Goal: Task Accomplishment & Management: Complete application form

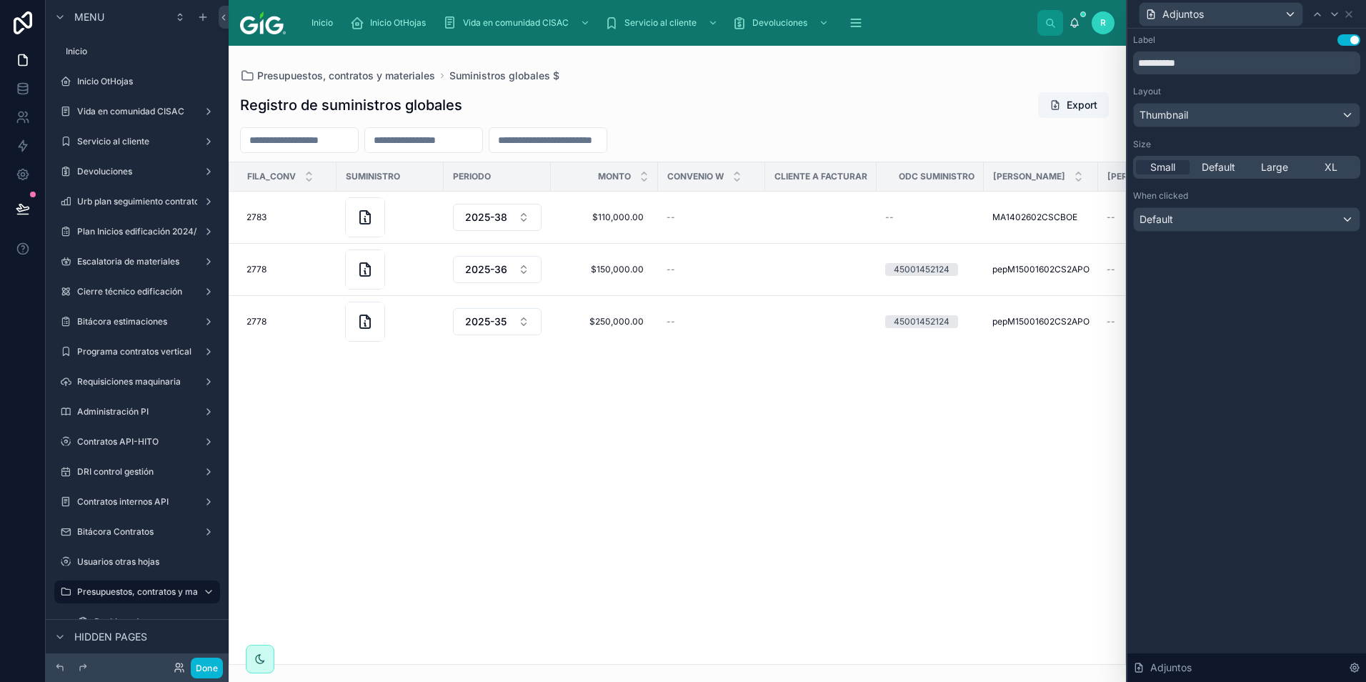
scroll to position [437, 0]
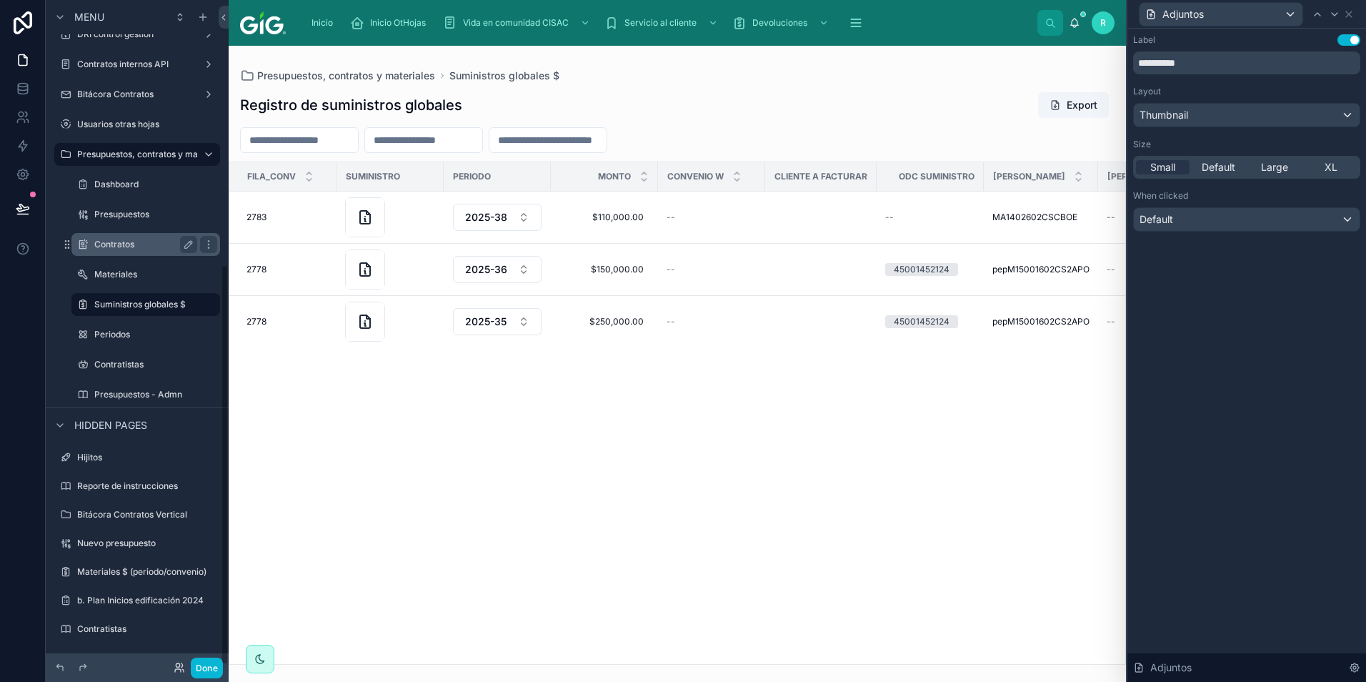
click at [140, 244] on label "Contratos" at bounding box center [142, 244] width 97 height 11
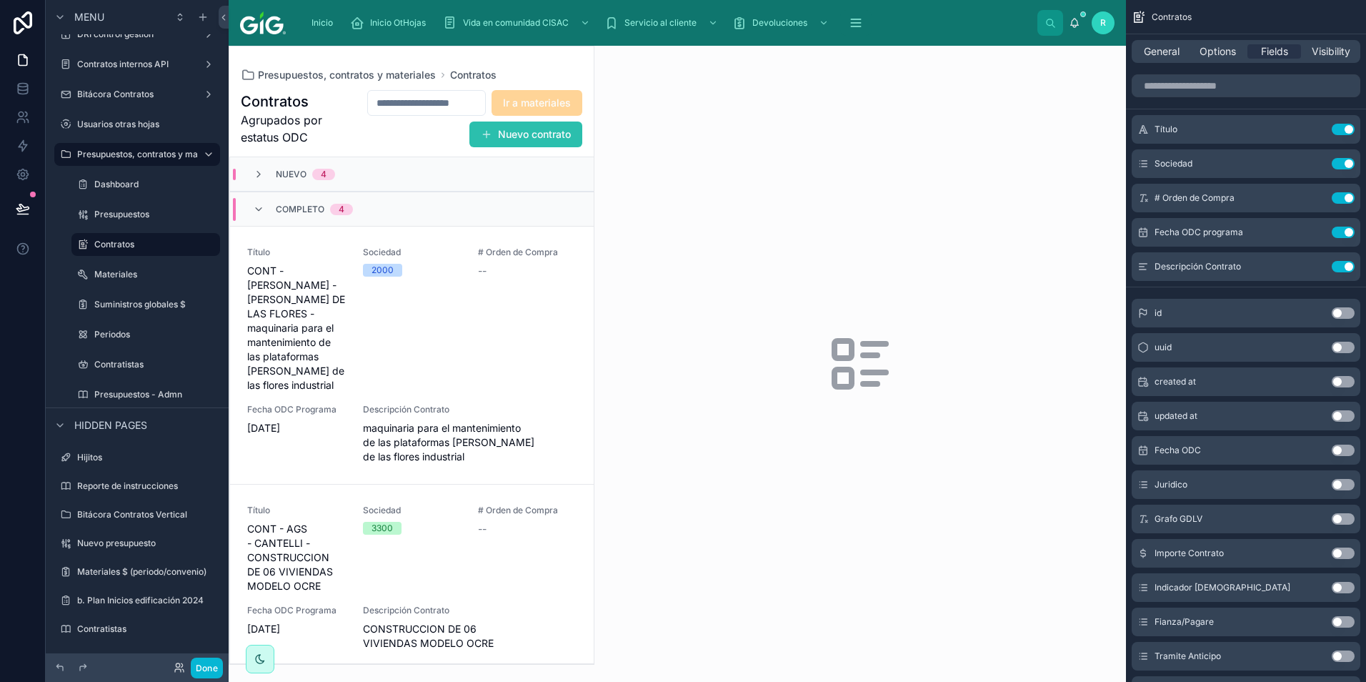
click at [528, 135] on button "Nuevo contrato" at bounding box center [525, 134] width 113 height 26
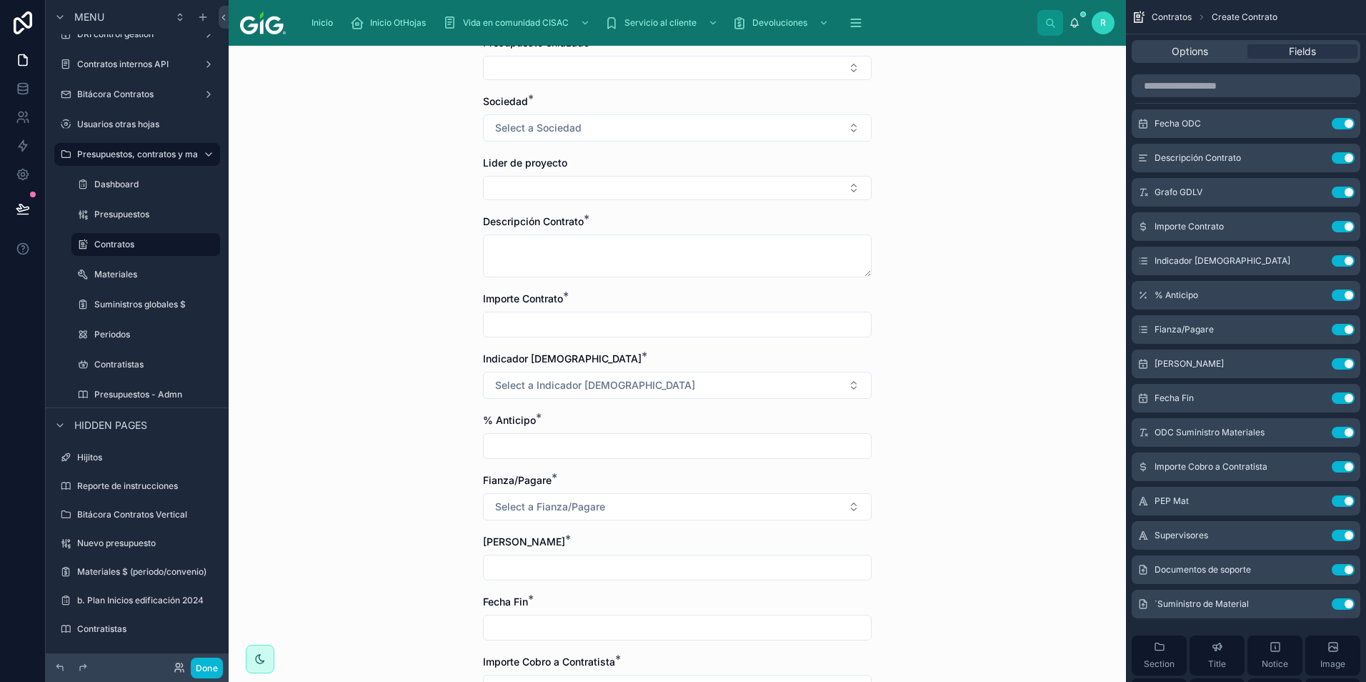
scroll to position [71, 0]
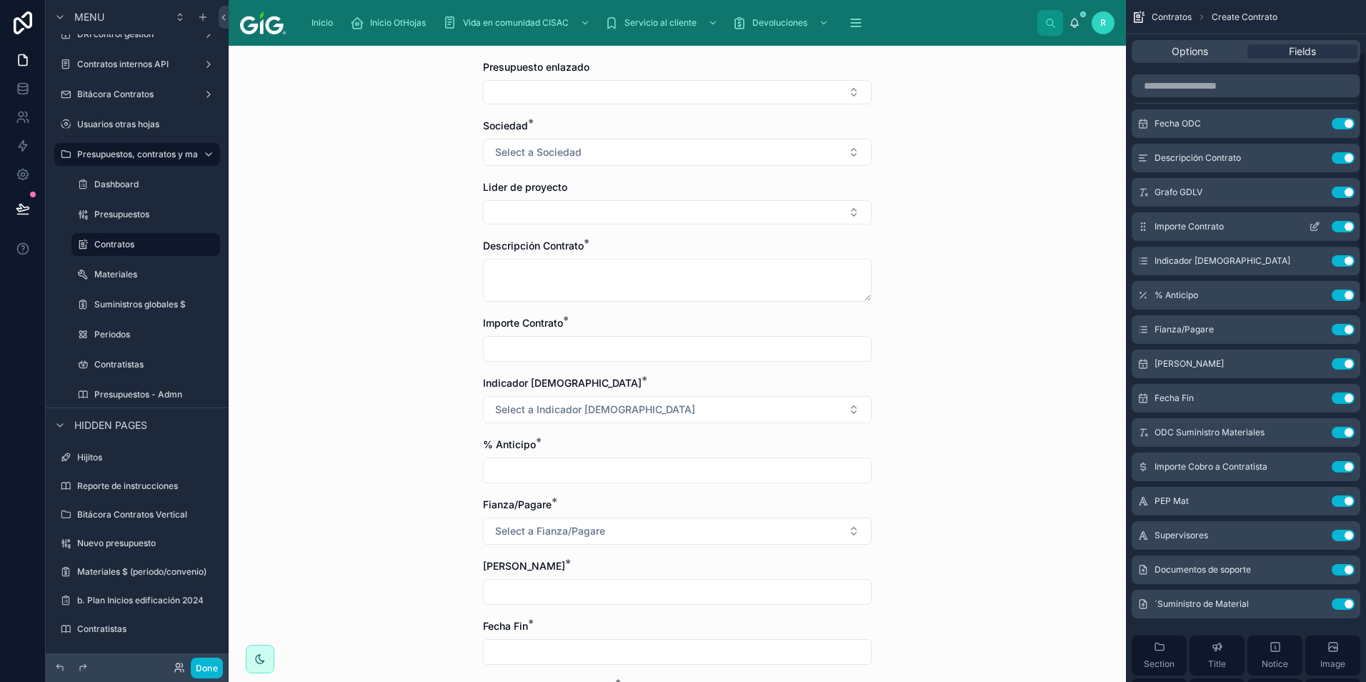
click at [1315, 226] on icon "scrollable content" at bounding box center [1314, 226] width 11 height 11
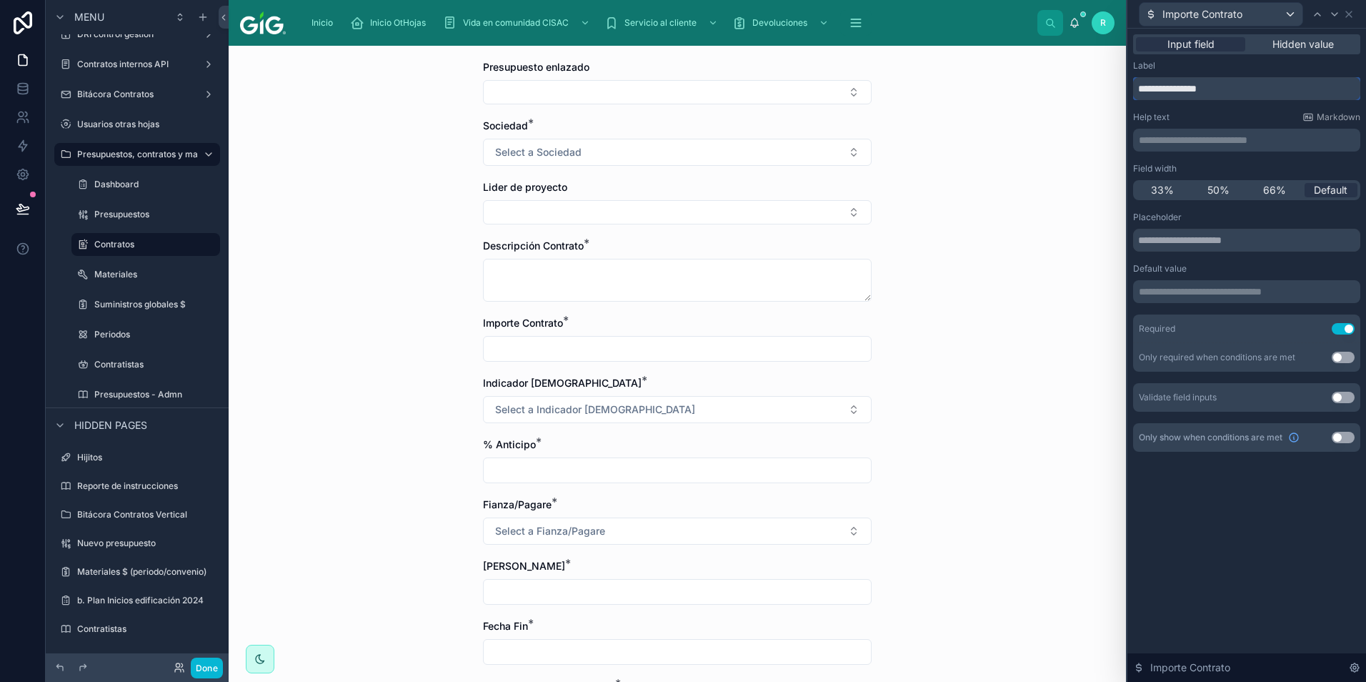
drag, startPoint x: 1264, startPoint y: 91, endPoint x: 1177, endPoint y: 98, distance: 87.4
click at [1177, 98] on input "**********" at bounding box center [1246, 88] width 227 height 23
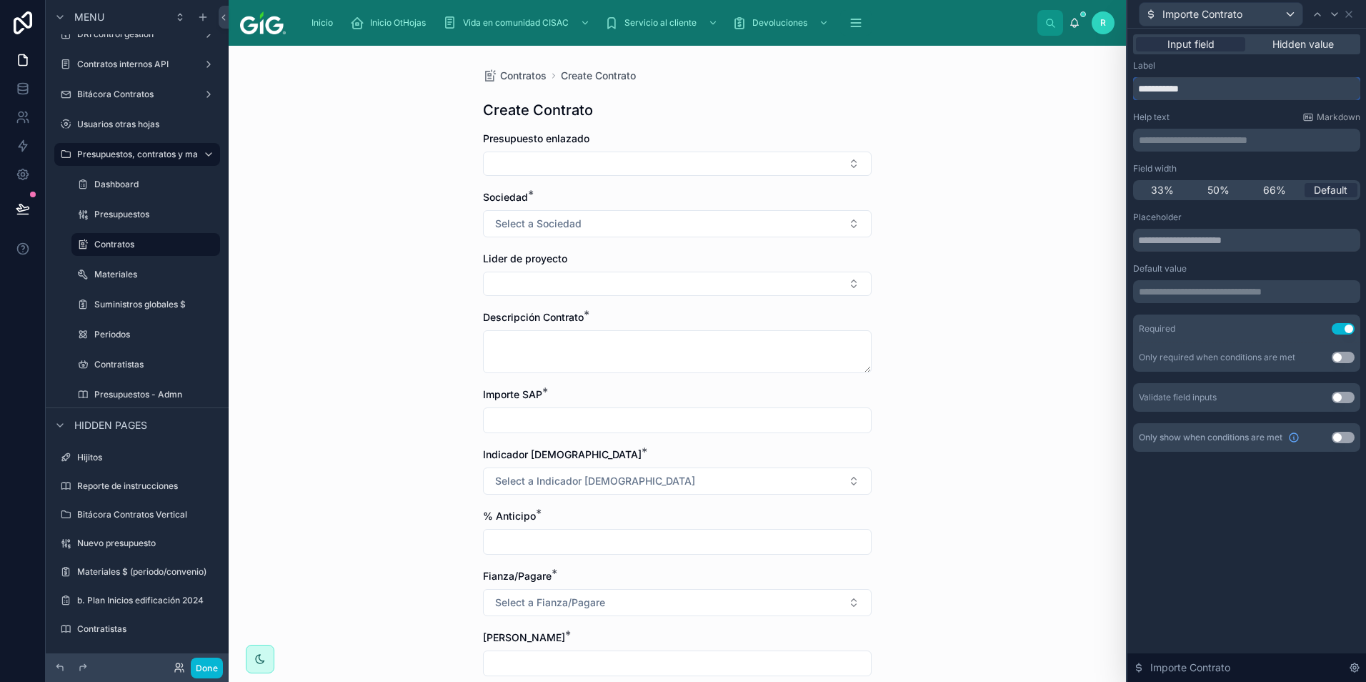
type input "**********"
click at [1253, 111] on div "Help text Markdown" at bounding box center [1246, 116] width 227 height 11
click at [126, 246] on label "Contratos" at bounding box center [142, 244] width 97 height 11
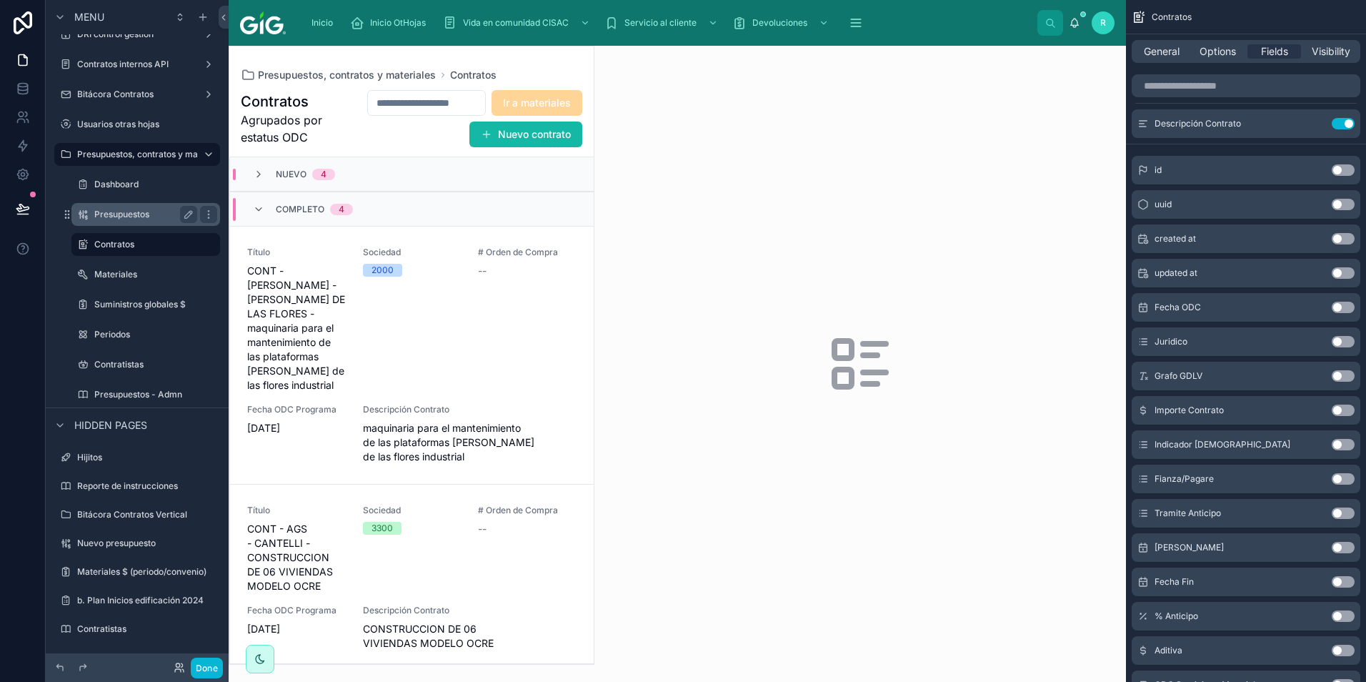
click at [131, 210] on label "Presupuestos" at bounding box center [142, 214] width 97 height 11
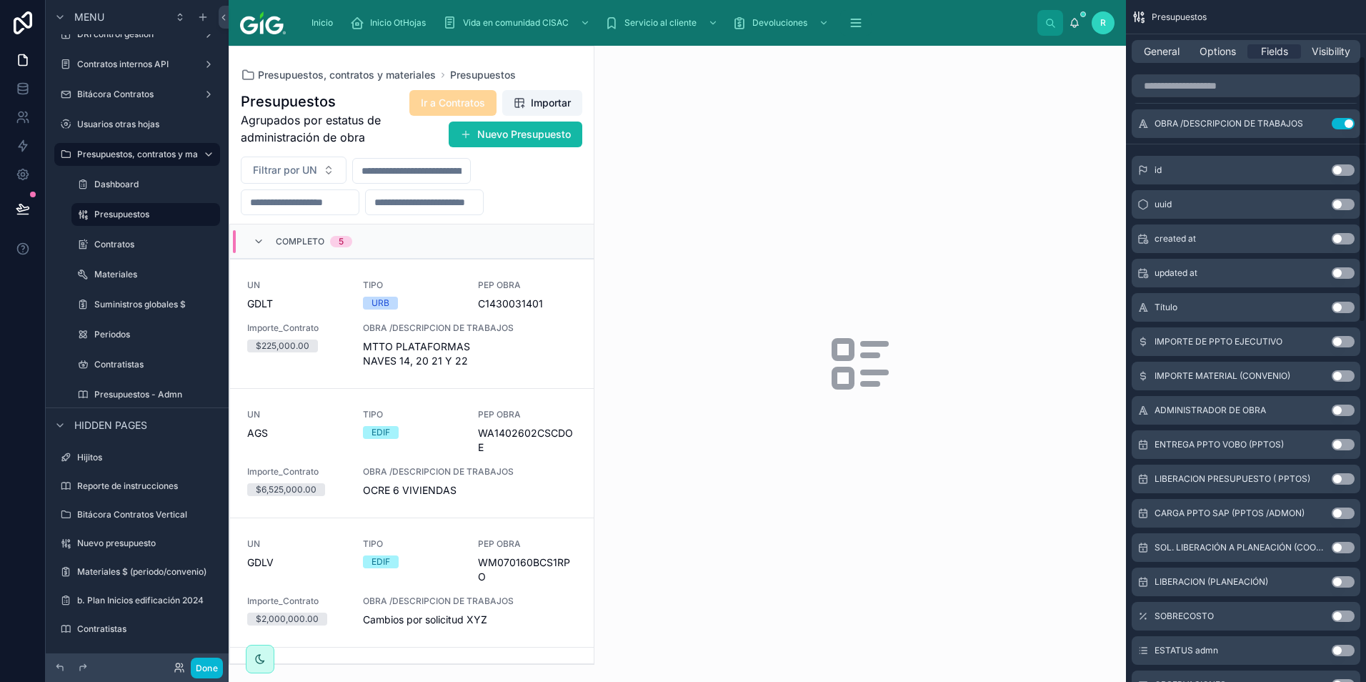
click at [453, 372] on div at bounding box center [411, 354] width 364 height 617
click at [463, 354] on span "MTTO PLATAFORMAS NAVES 14, 20 21 Y 22" at bounding box center [470, 353] width 214 height 29
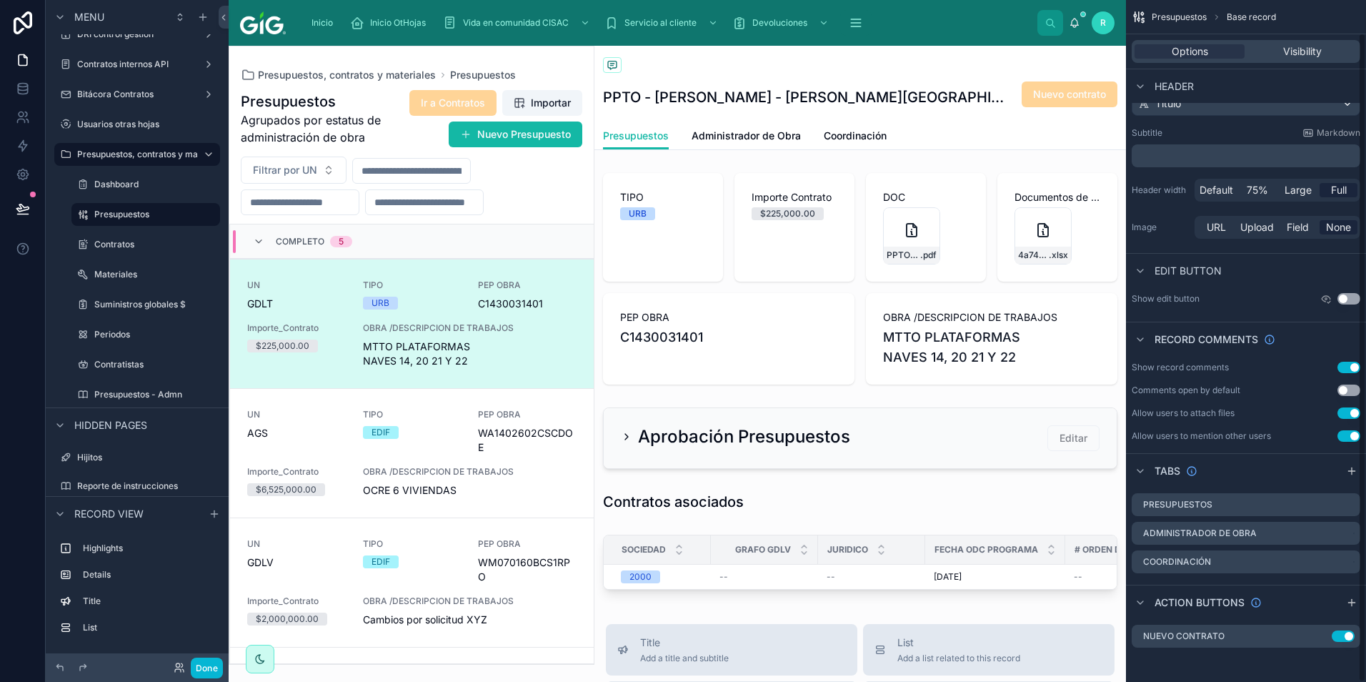
scroll to position [34, 0]
click at [1319, 637] on icon "scrollable content" at bounding box center [1322, 635] width 6 height 6
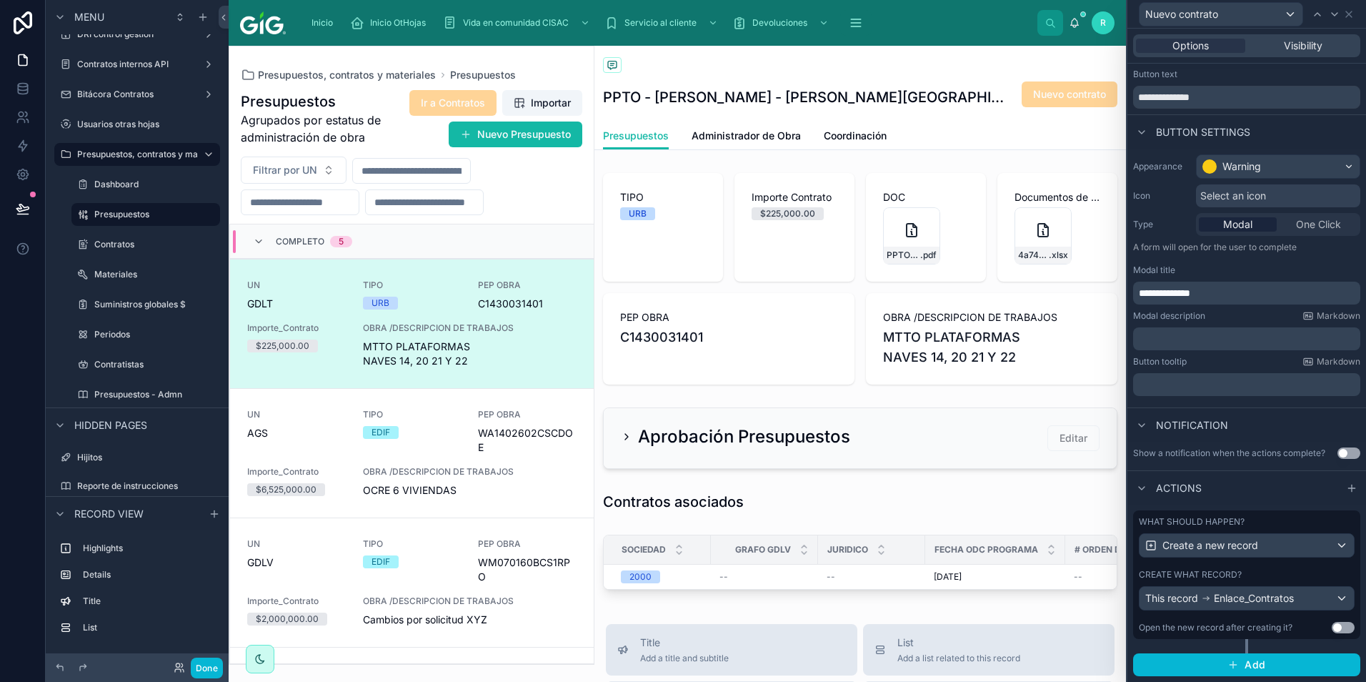
click at [1236, 577] on label "Create what record?" at bounding box center [1190, 574] width 103 height 11
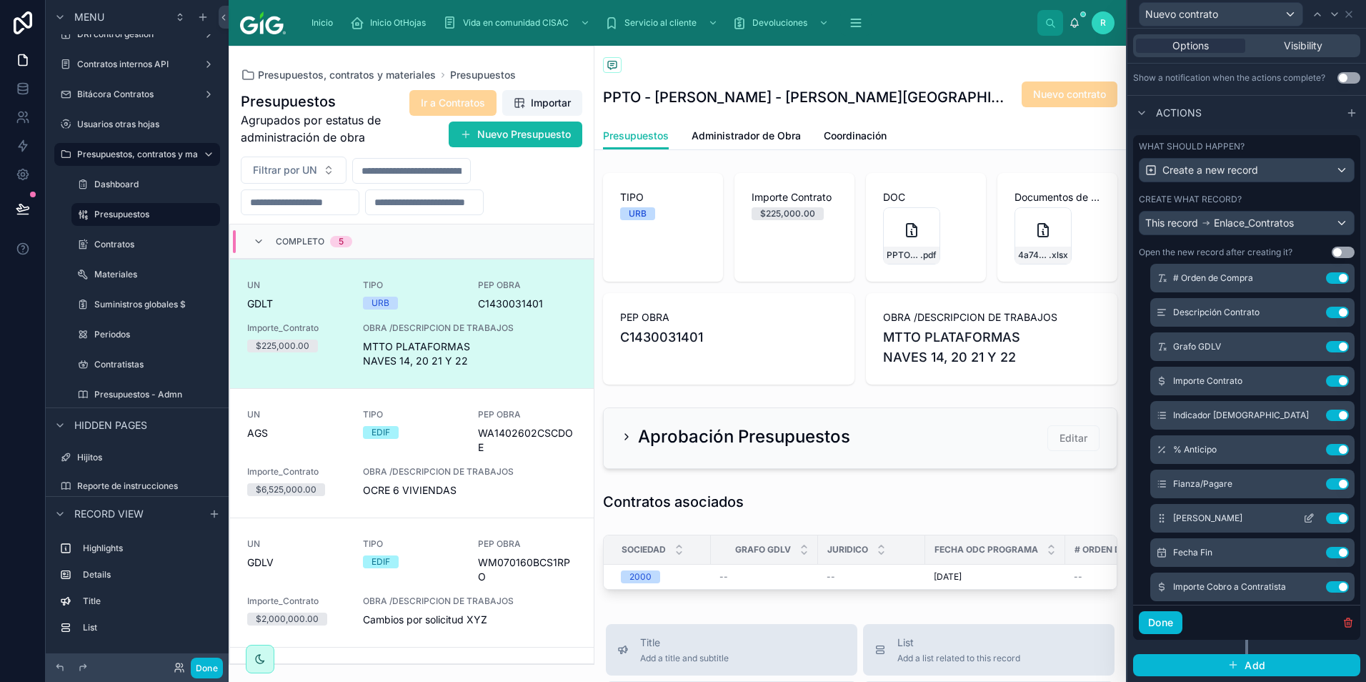
scroll to position [214, 0]
click at [1308, 310] on icon at bounding box center [1311, 309] width 6 height 6
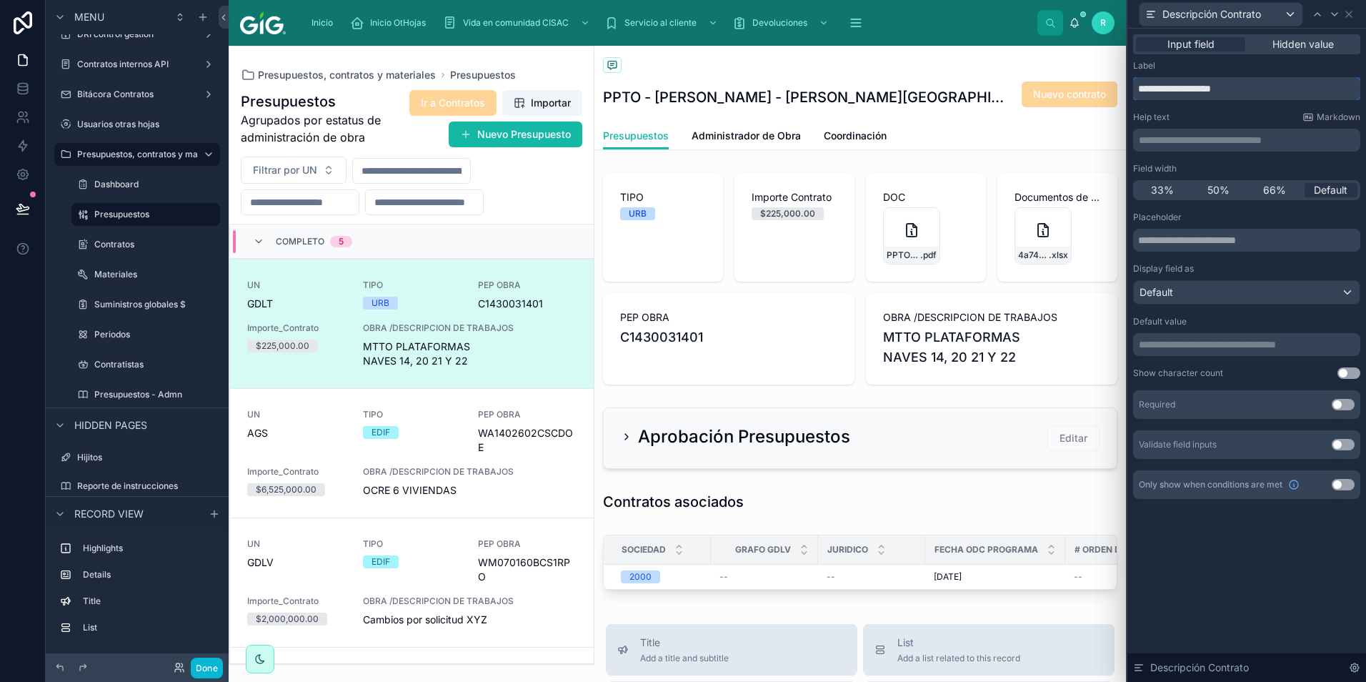
click at [1223, 88] on input "**********" at bounding box center [1246, 88] width 227 height 23
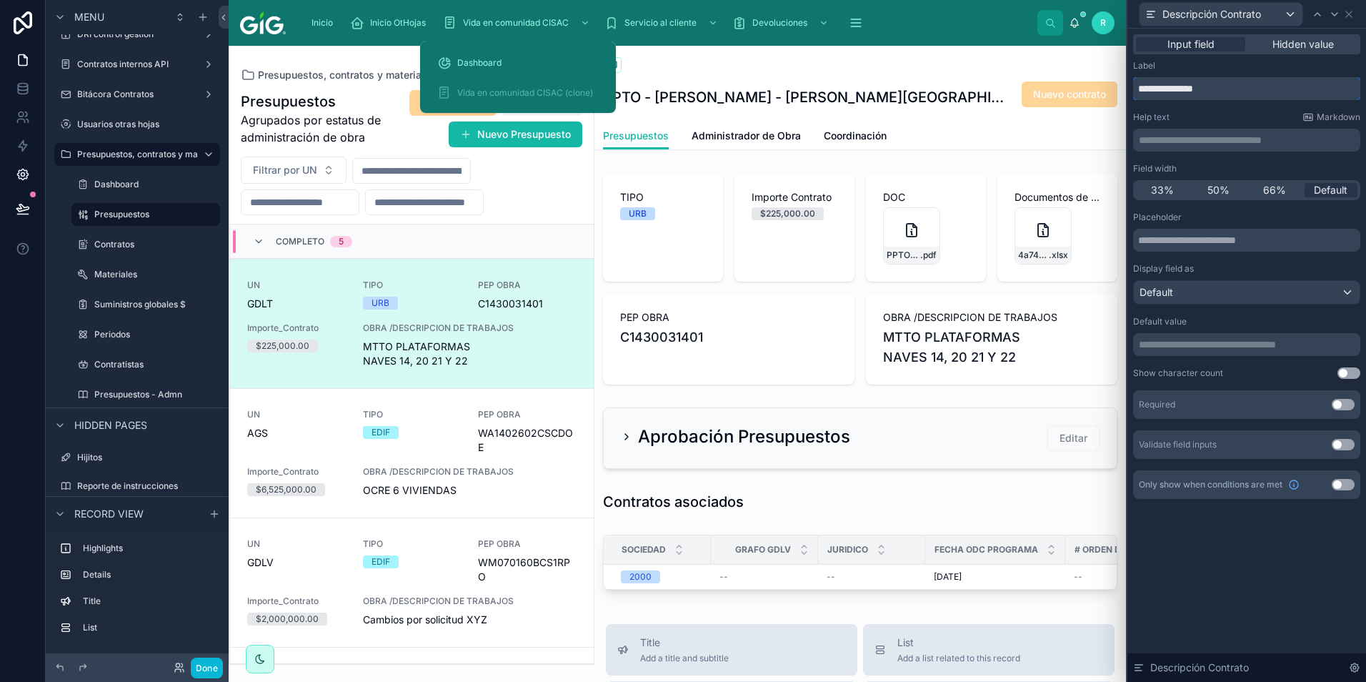
scroll to position [34, 0]
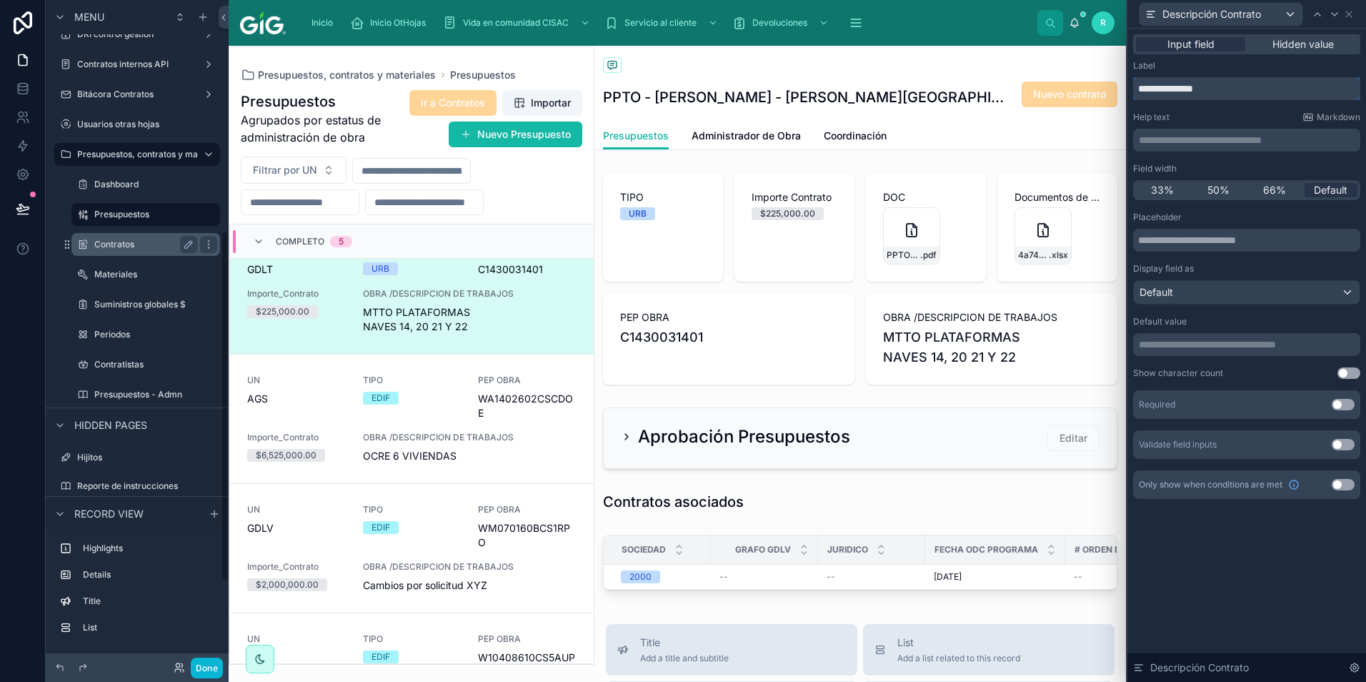
type input "**********"
click at [156, 236] on div "Contratos" at bounding box center [145, 244] width 103 height 17
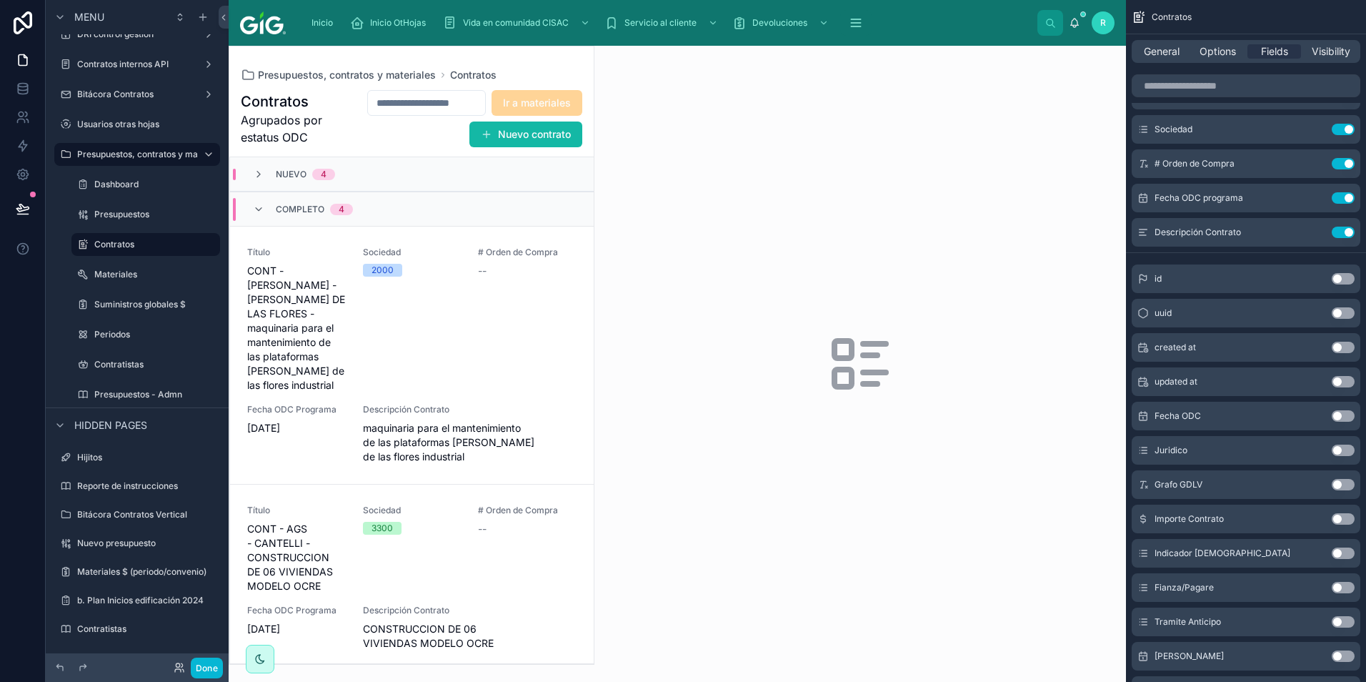
click at [492, 287] on div at bounding box center [411, 354] width 364 height 617
click at [494, 369] on div "# Orden de Compra --" at bounding box center [527, 320] width 99 height 146
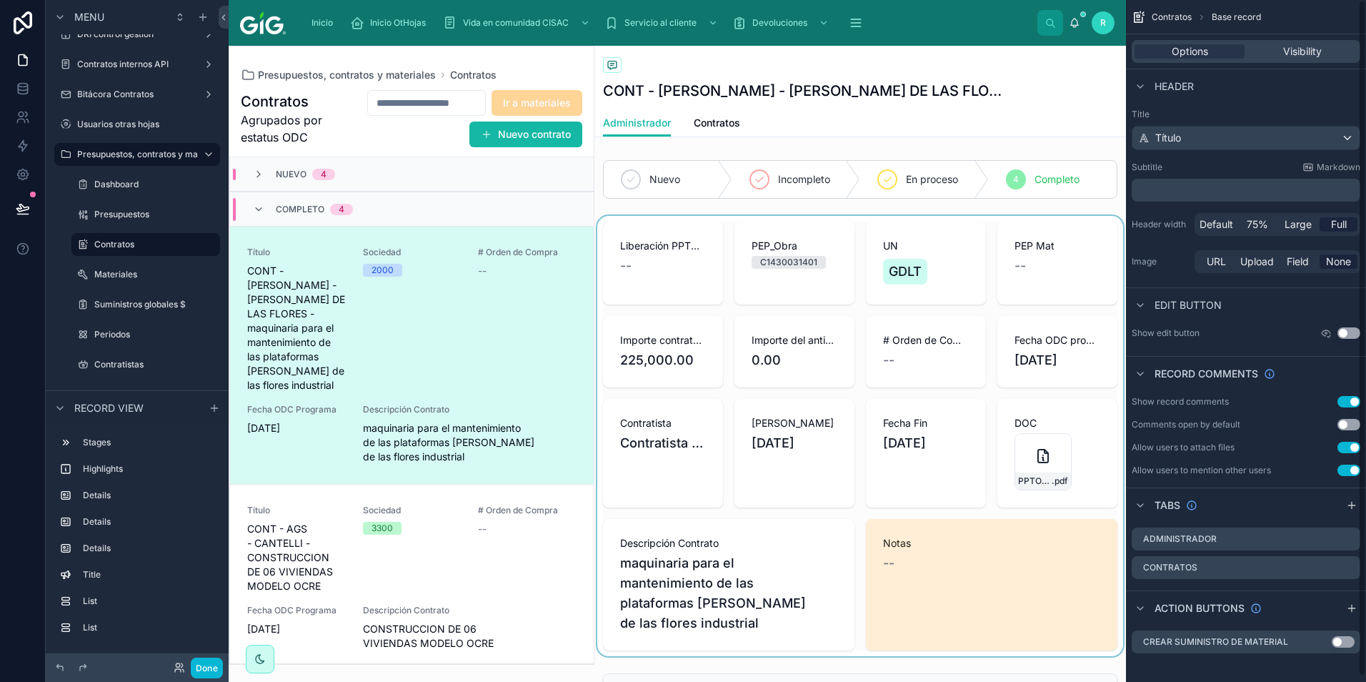
drag, startPoint x: 494, startPoint y: 369, endPoint x: 981, endPoint y: 494, distance: 502.5
click at [981, 494] on div at bounding box center [861, 436] width 532 height 440
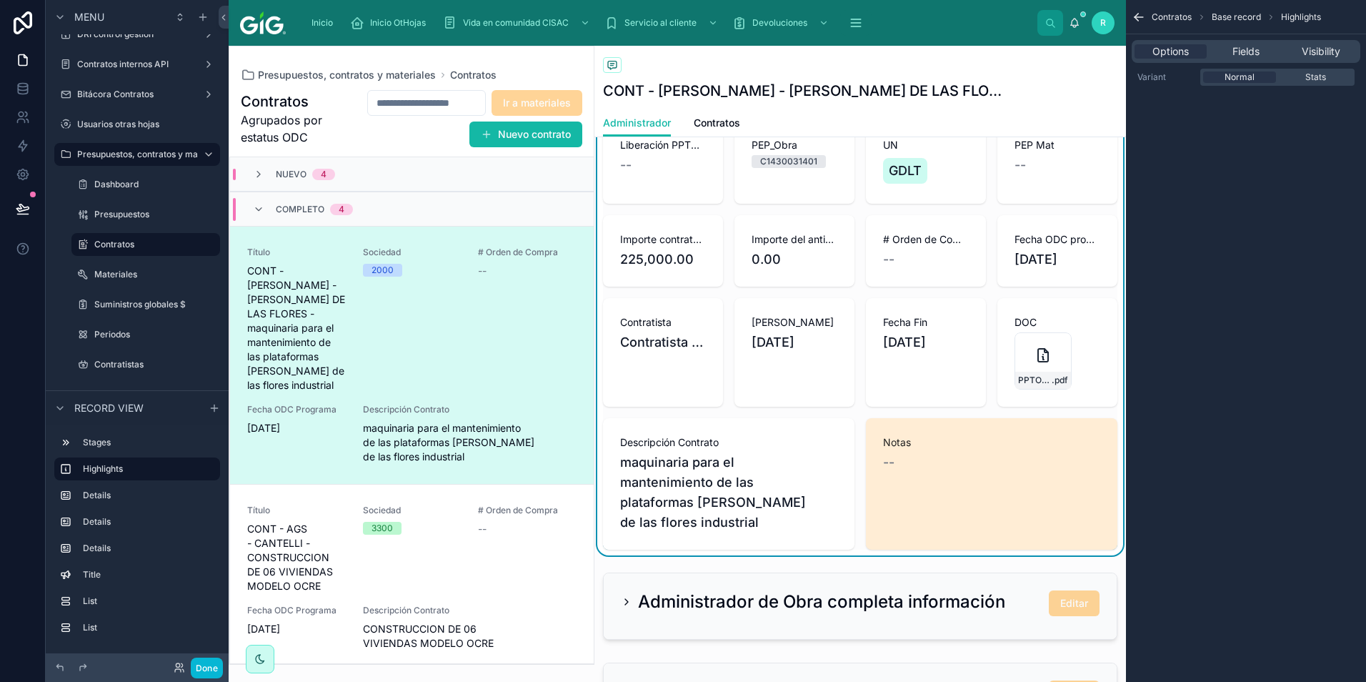
scroll to position [286, 0]
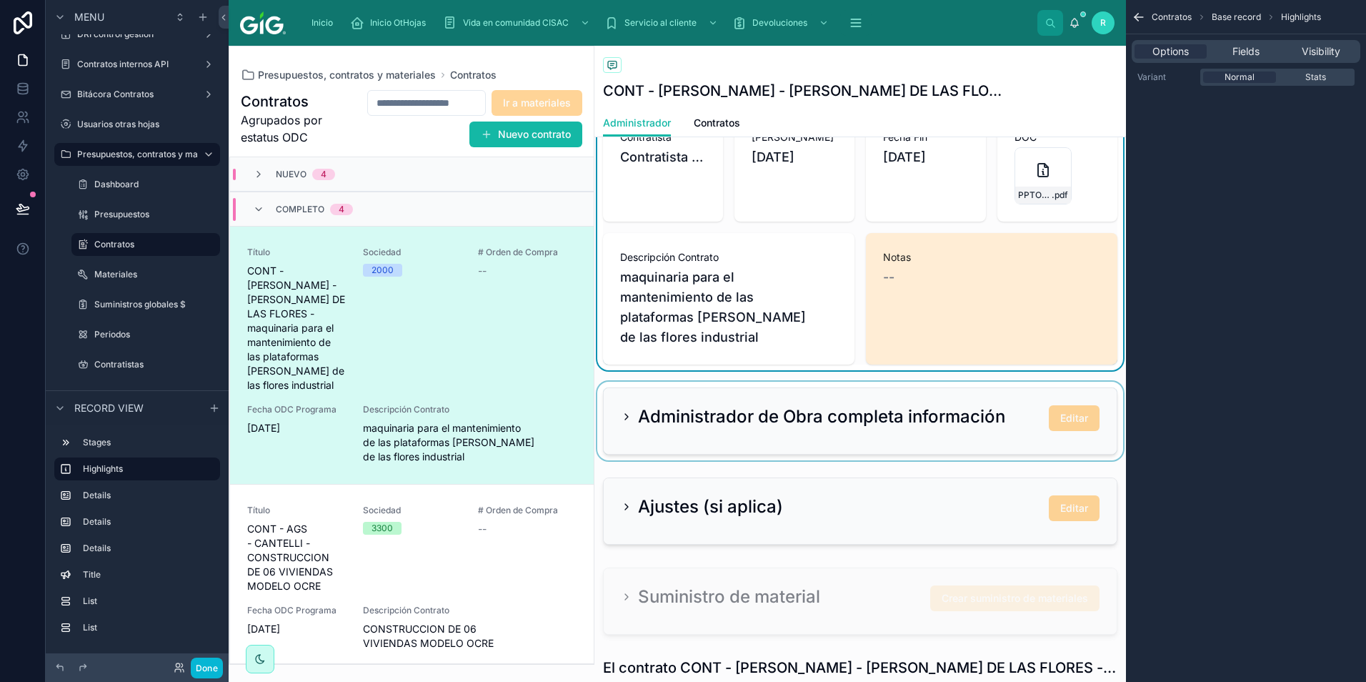
click at [969, 389] on div at bounding box center [861, 421] width 532 height 79
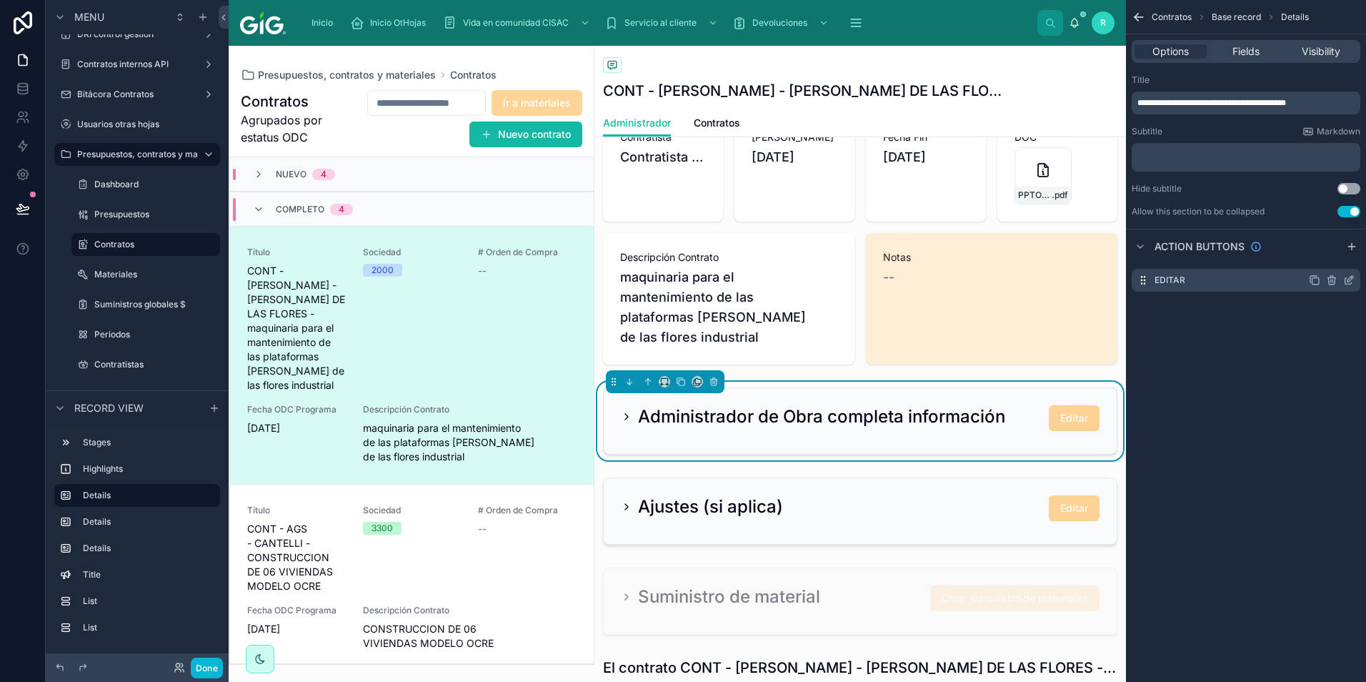
click at [1348, 279] on icon "scrollable content" at bounding box center [1348, 279] width 11 height 11
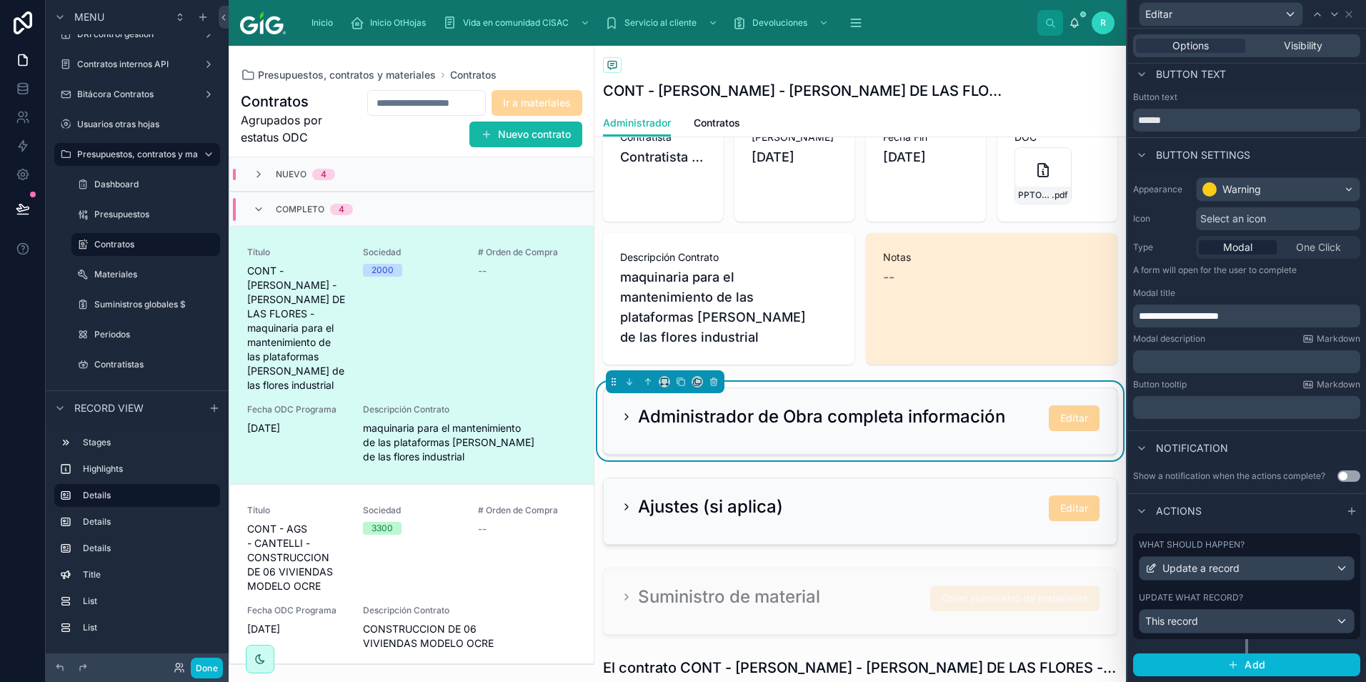
click at [1216, 580] on div "What should happen? Update a record Update what record? This record" at bounding box center [1246, 586] width 227 height 106
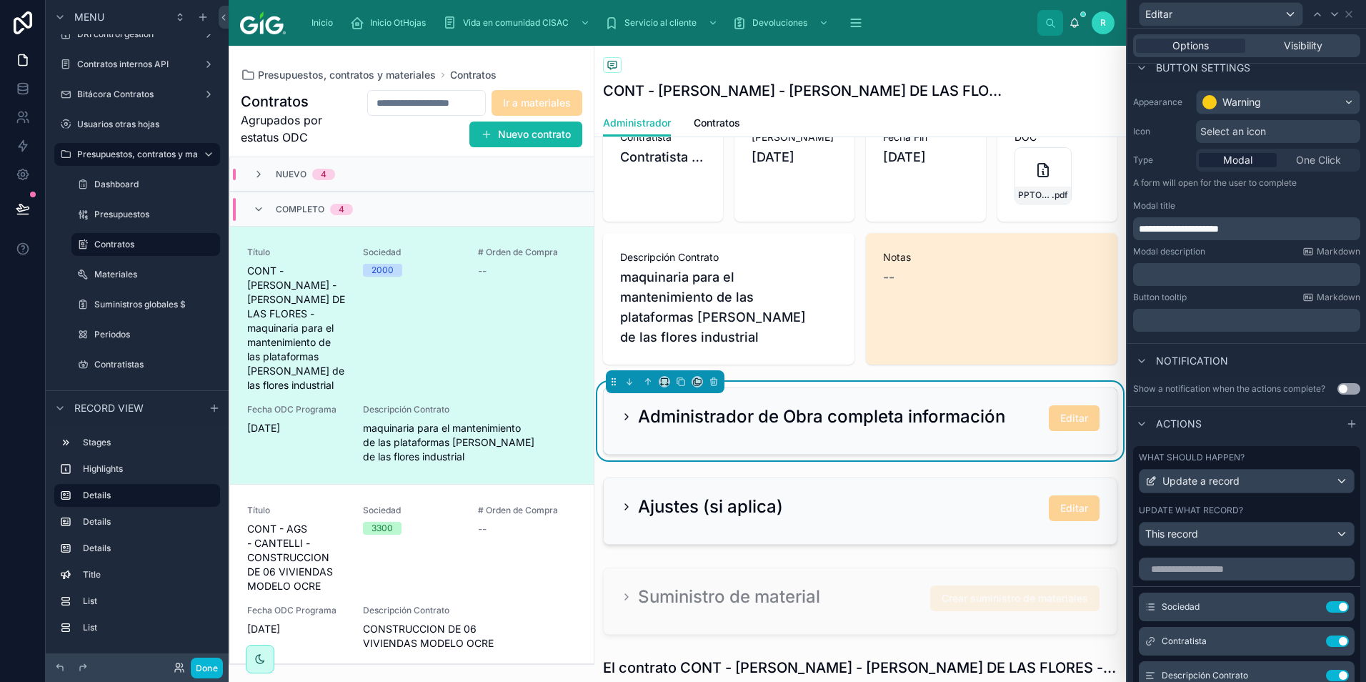
scroll to position [382, 0]
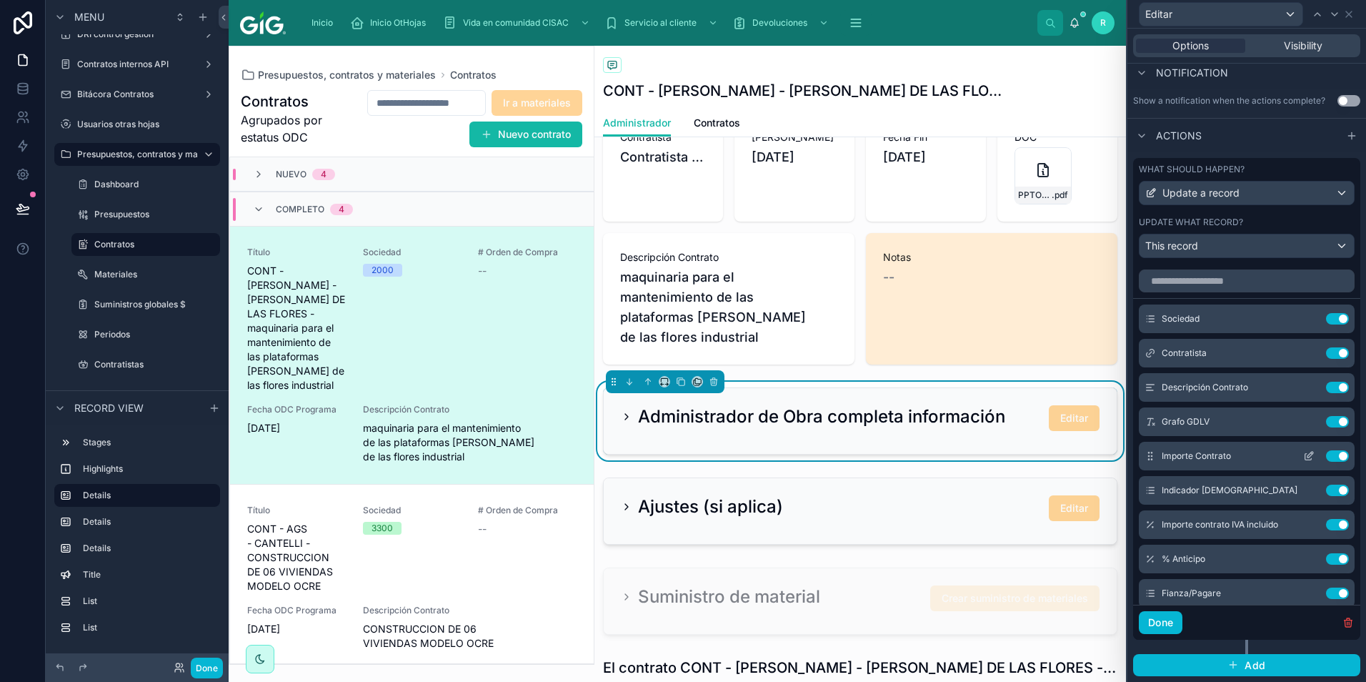
click at [1306, 454] on icon at bounding box center [1309, 457] width 6 height 6
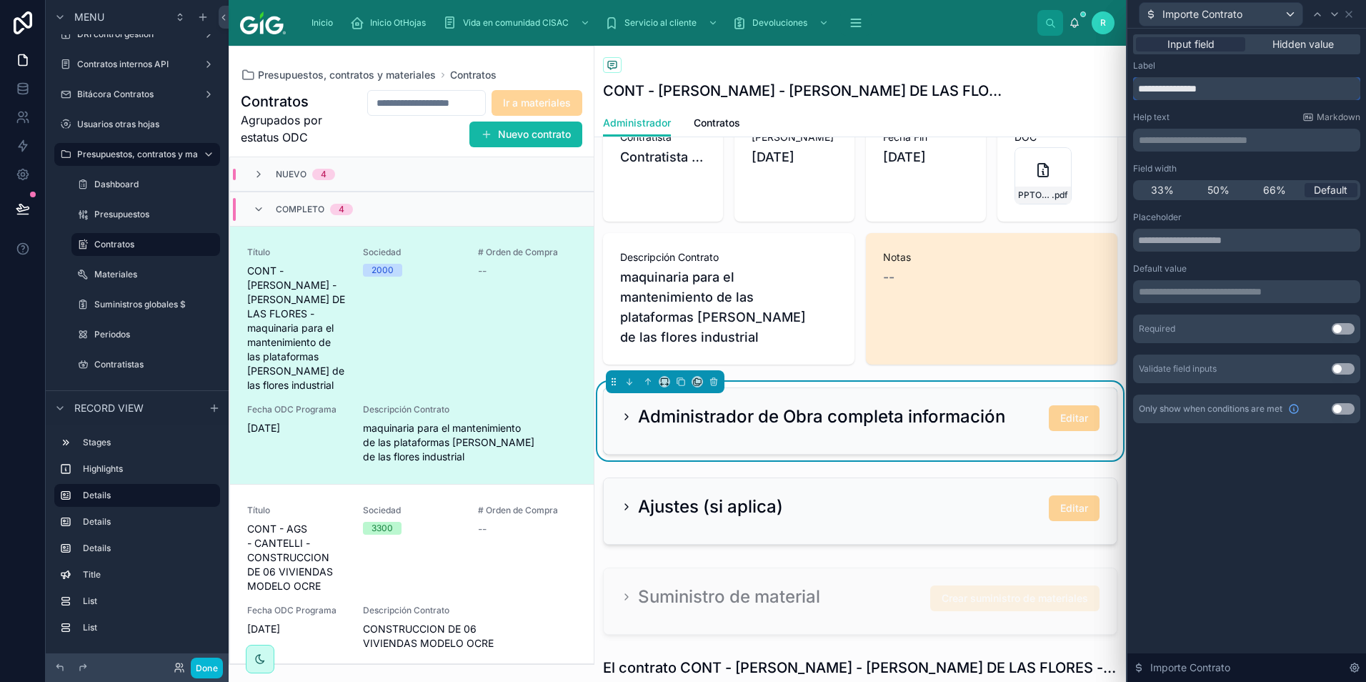
click at [1211, 89] on input "**********" at bounding box center [1246, 88] width 227 height 23
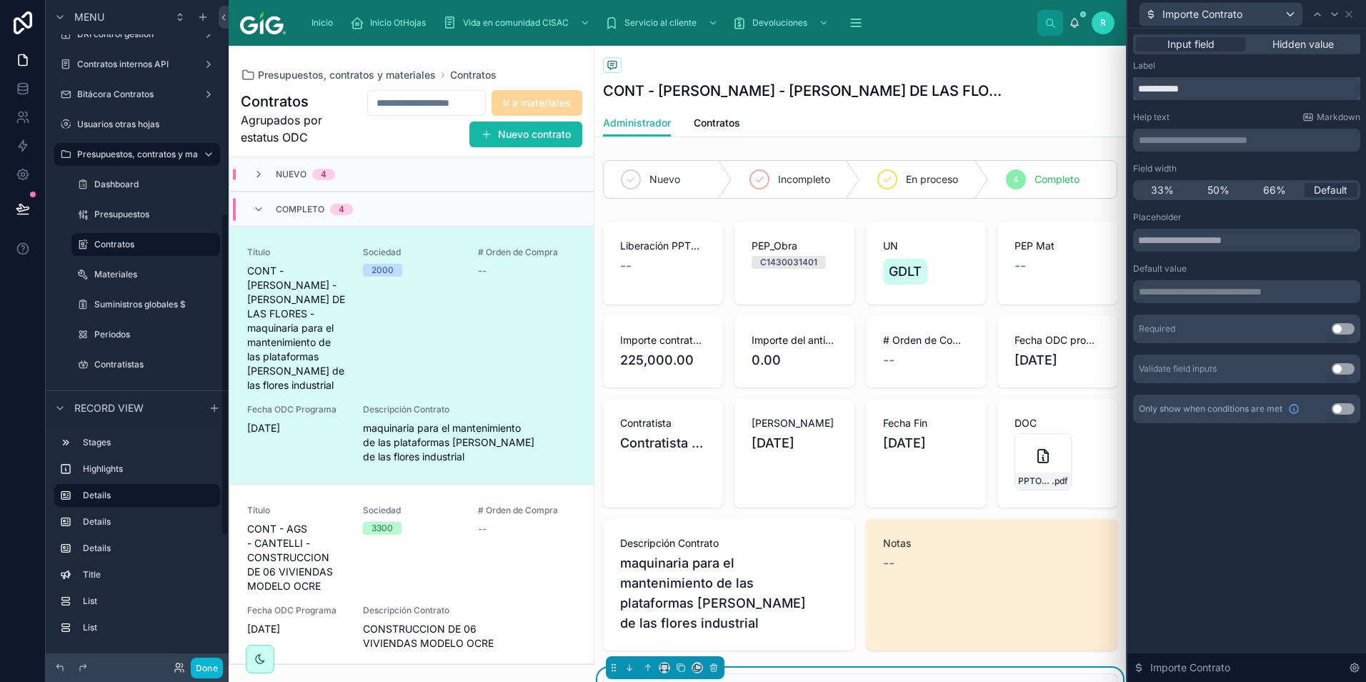
scroll to position [69, 0]
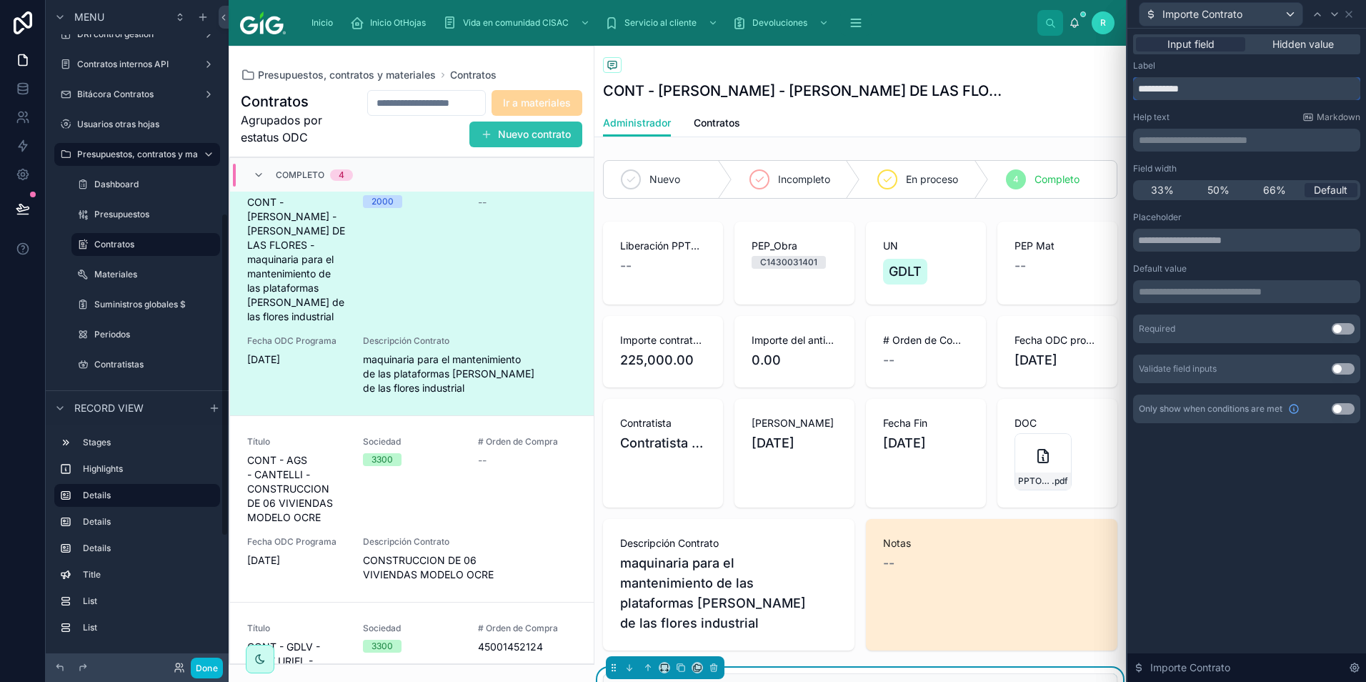
type input "**********"
click at [552, 134] on button "Nuevo contrato" at bounding box center [525, 134] width 113 height 26
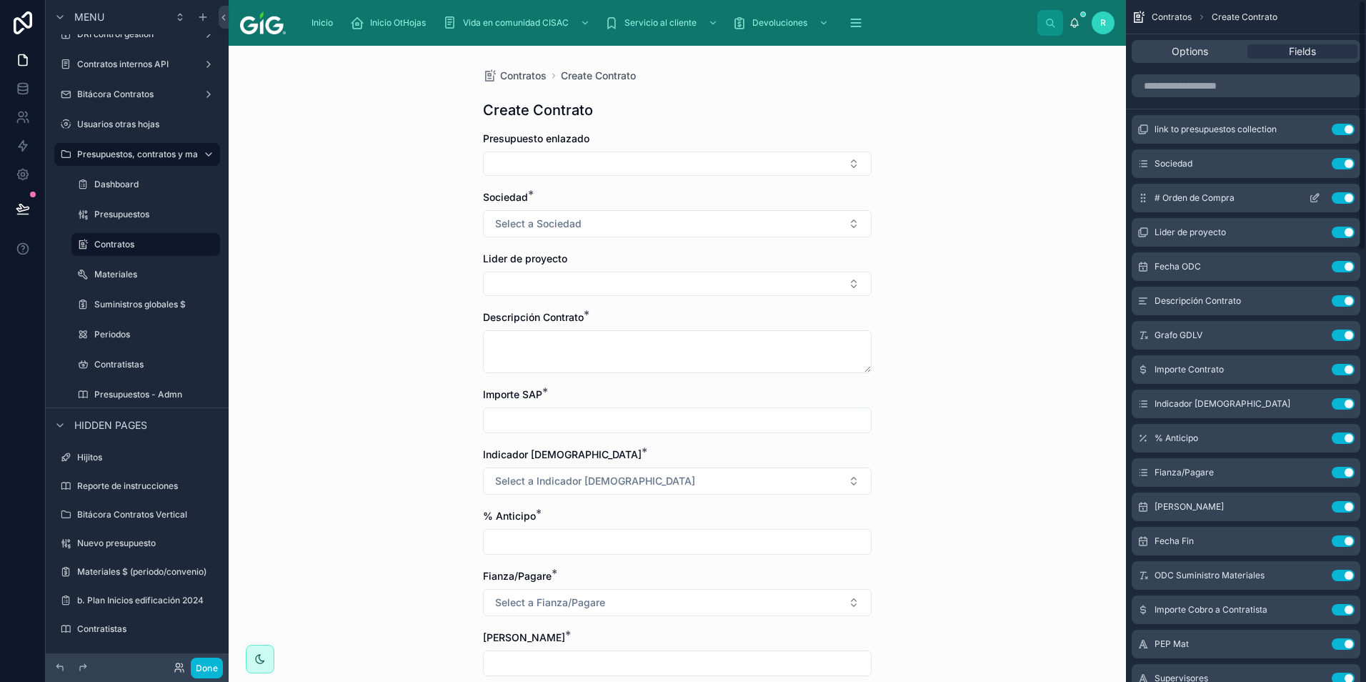
click at [1317, 199] on icon "scrollable content" at bounding box center [1314, 197] width 11 height 11
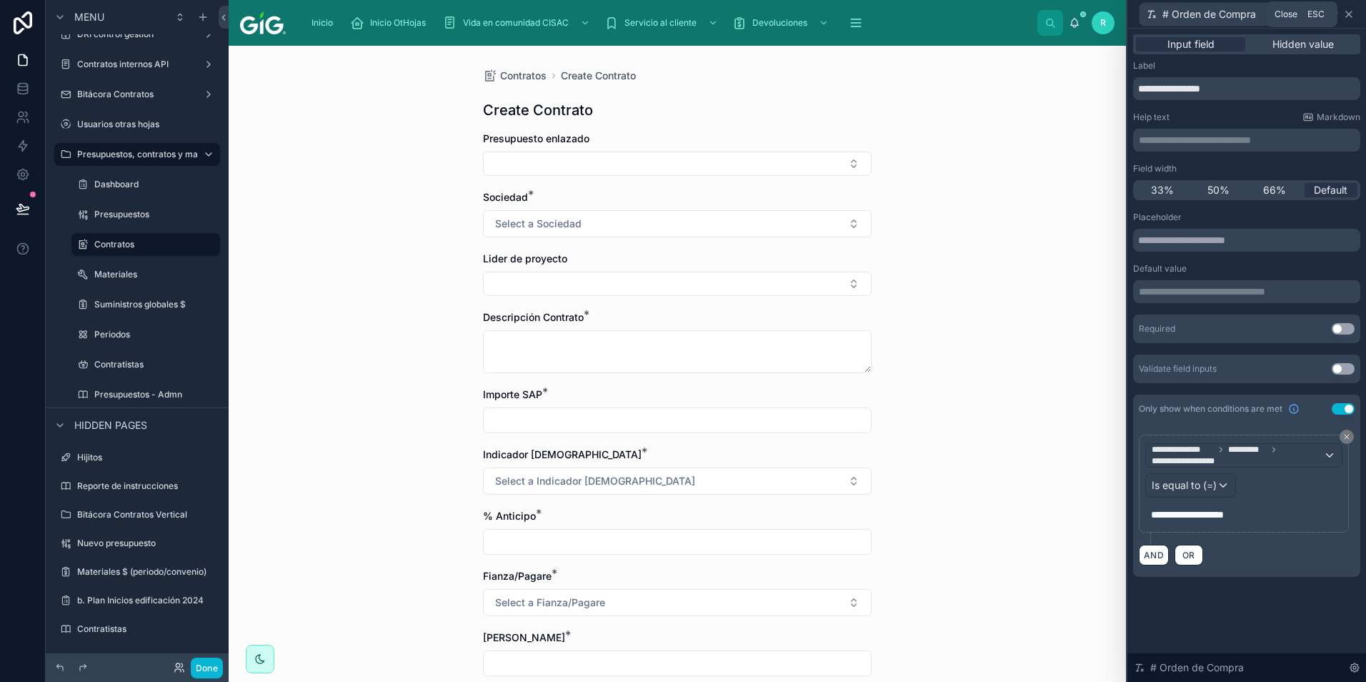
click at [1354, 11] on icon at bounding box center [1348, 14] width 11 height 11
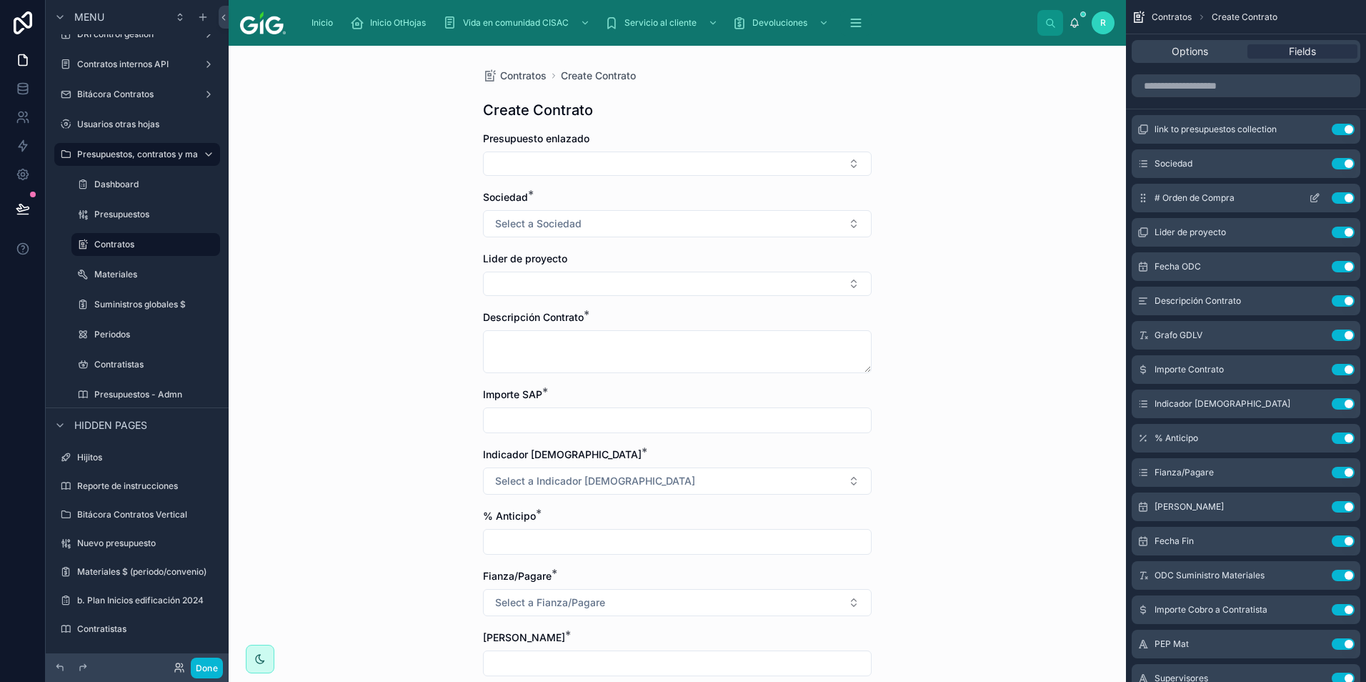
click at [1348, 194] on button "Use setting" at bounding box center [1343, 197] width 23 height 11
click at [139, 242] on label "Contratos" at bounding box center [142, 244] width 97 height 11
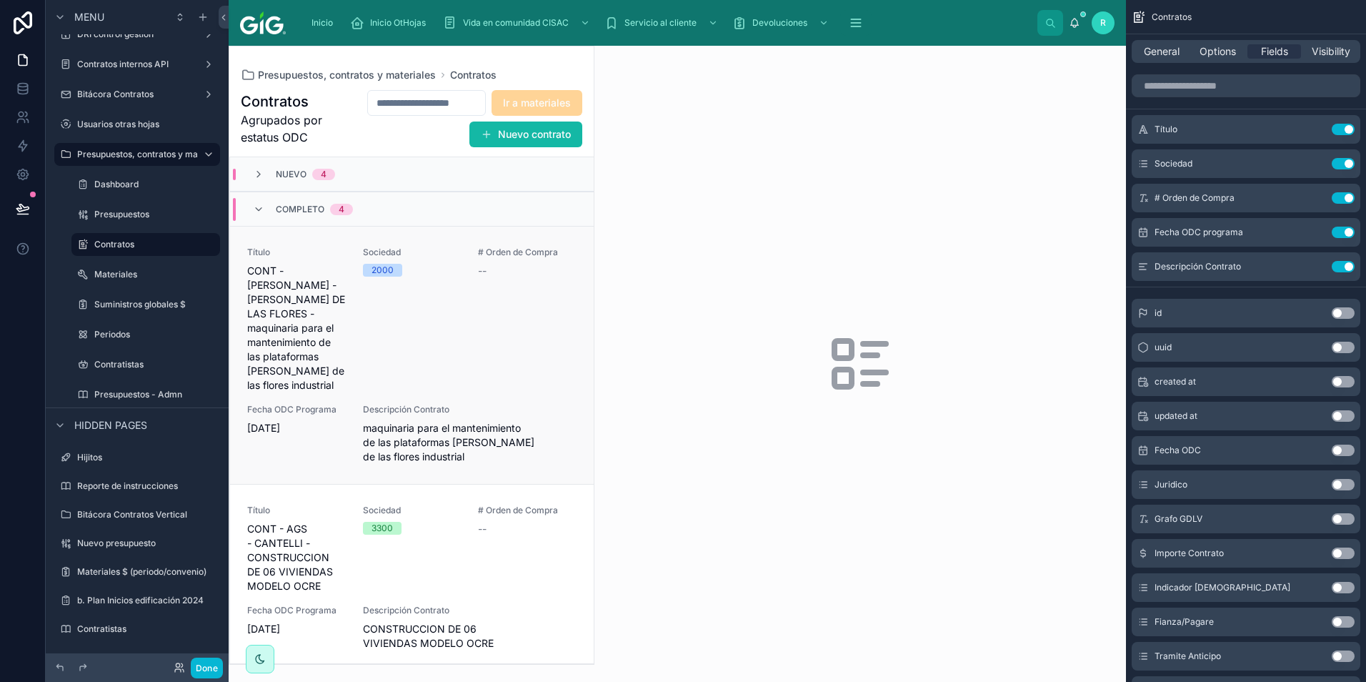
click at [444, 342] on div "Sociedad 2000" at bounding box center [412, 320] width 99 height 146
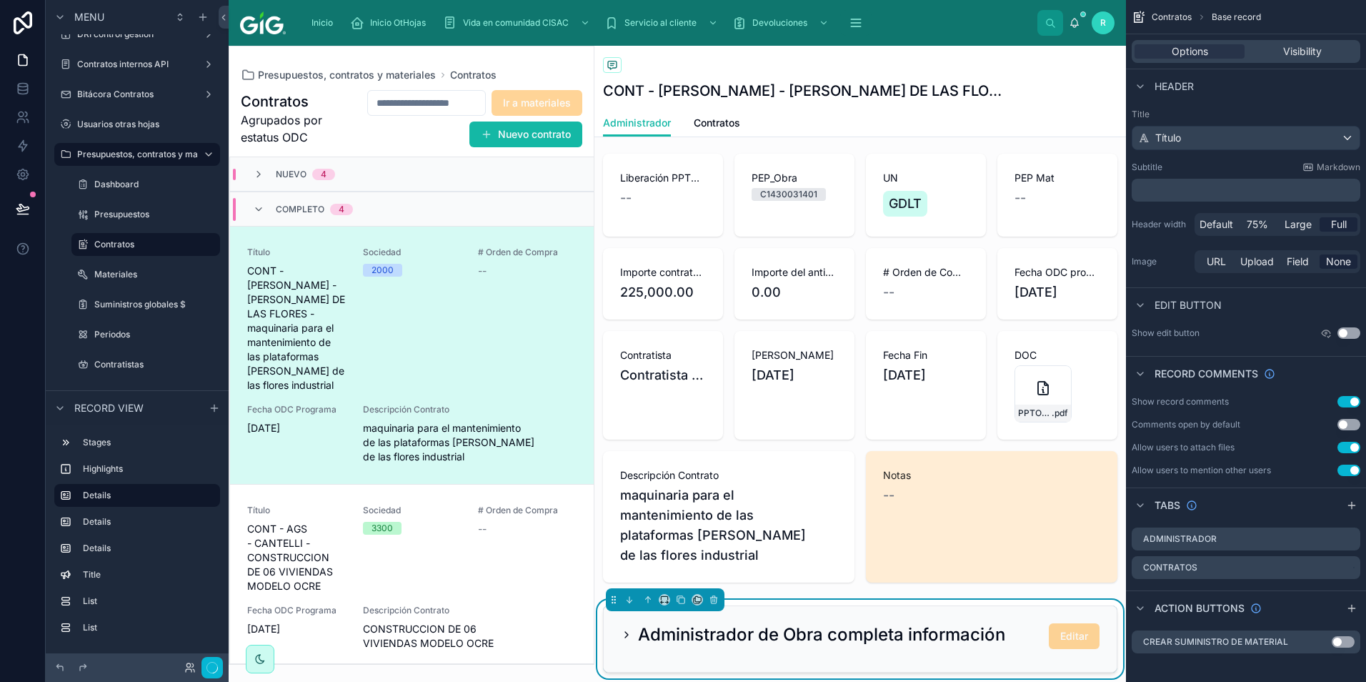
scroll to position [143, 0]
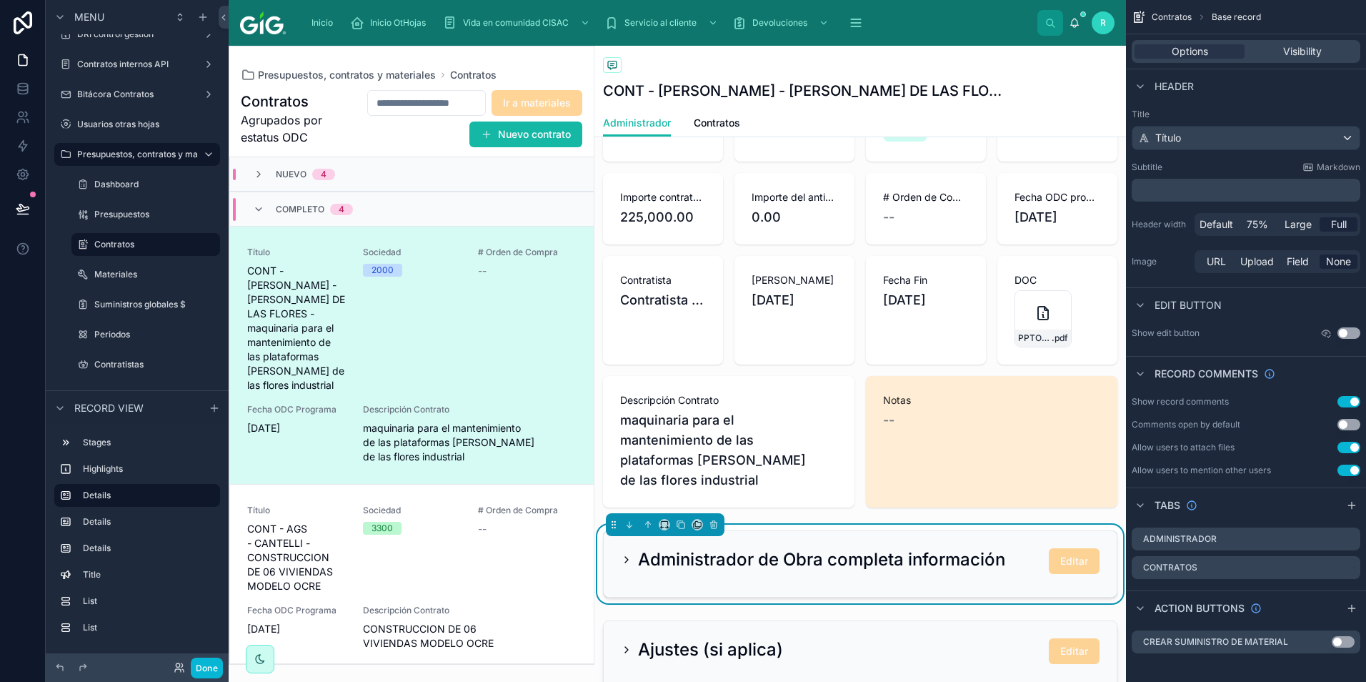
click at [940, 574] on div "Administrador de Obra completa información Editar" at bounding box center [860, 564] width 513 height 66
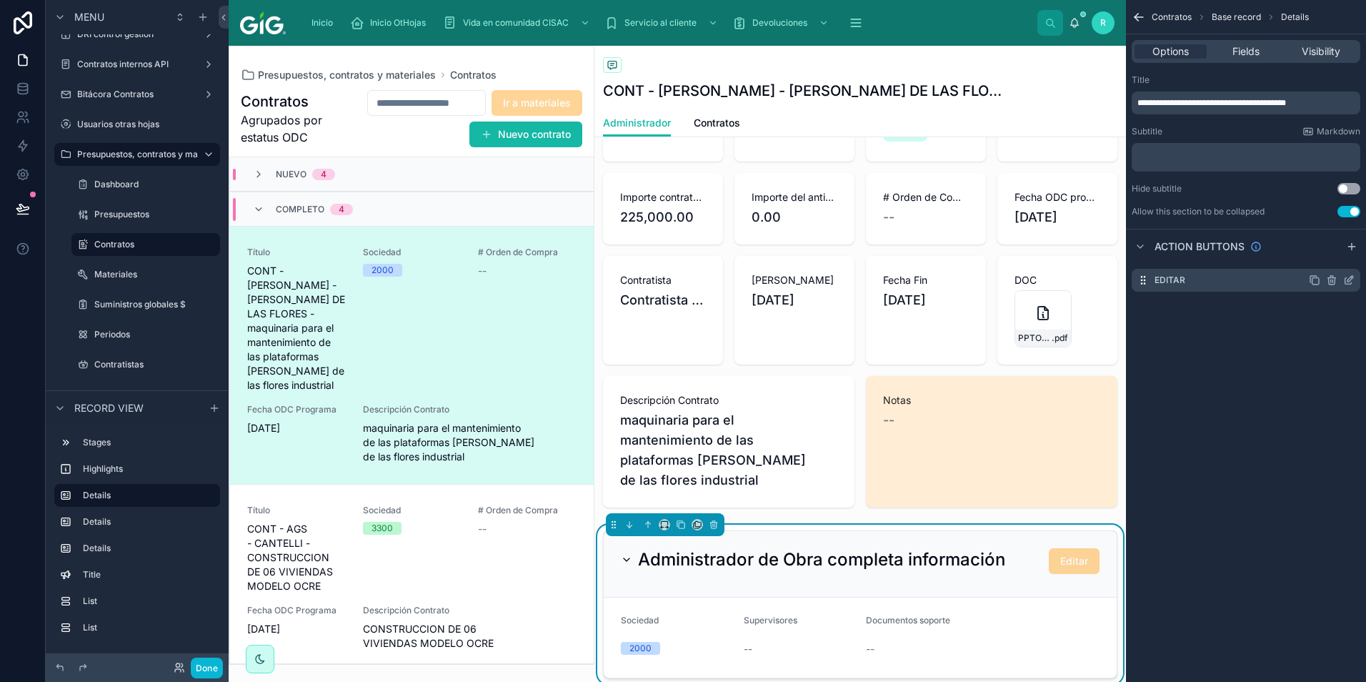
click at [1355, 278] on div "Editar" at bounding box center [1246, 280] width 229 height 23
click at [1352, 278] on icon "scrollable content" at bounding box center [1351, 277] width 1 height 1
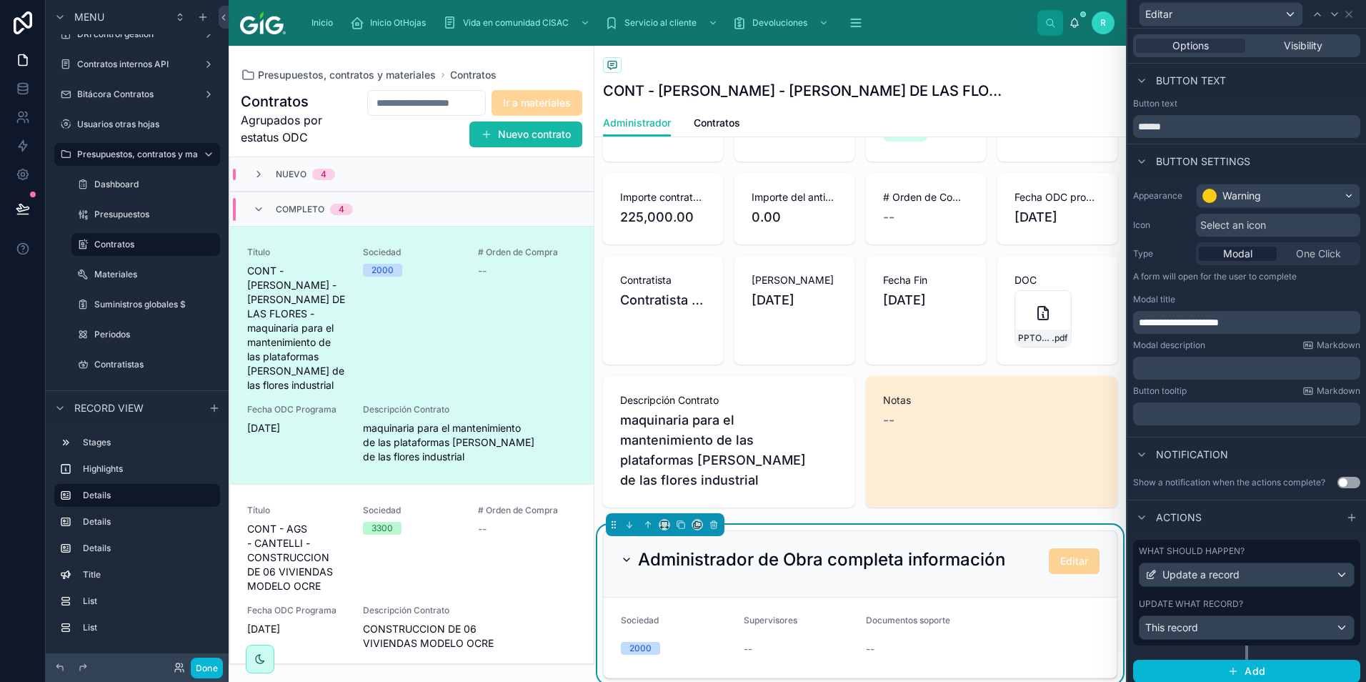
scroll to position [6, 0]
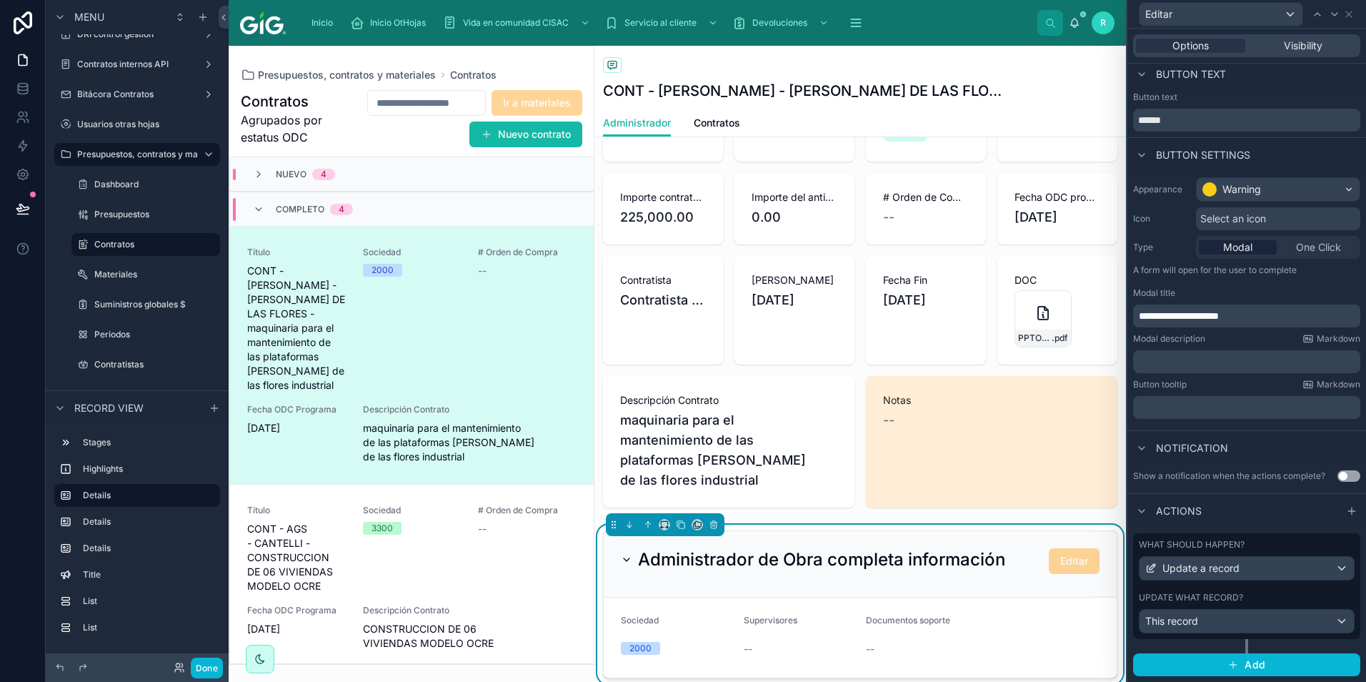
click at [1228, 585] on div "What should happen? Update a record Update what record? This record" at bounding box center [1246, 586] width 227 height 106
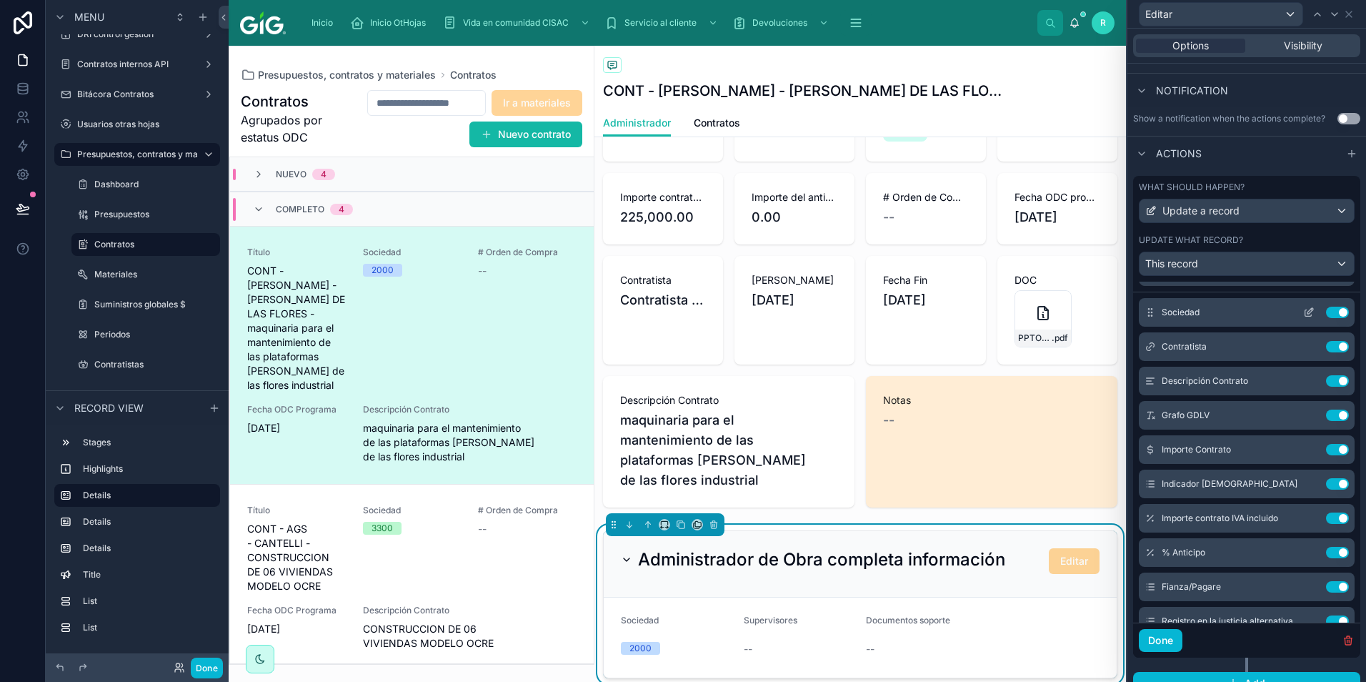
scroll to position [0, 0]
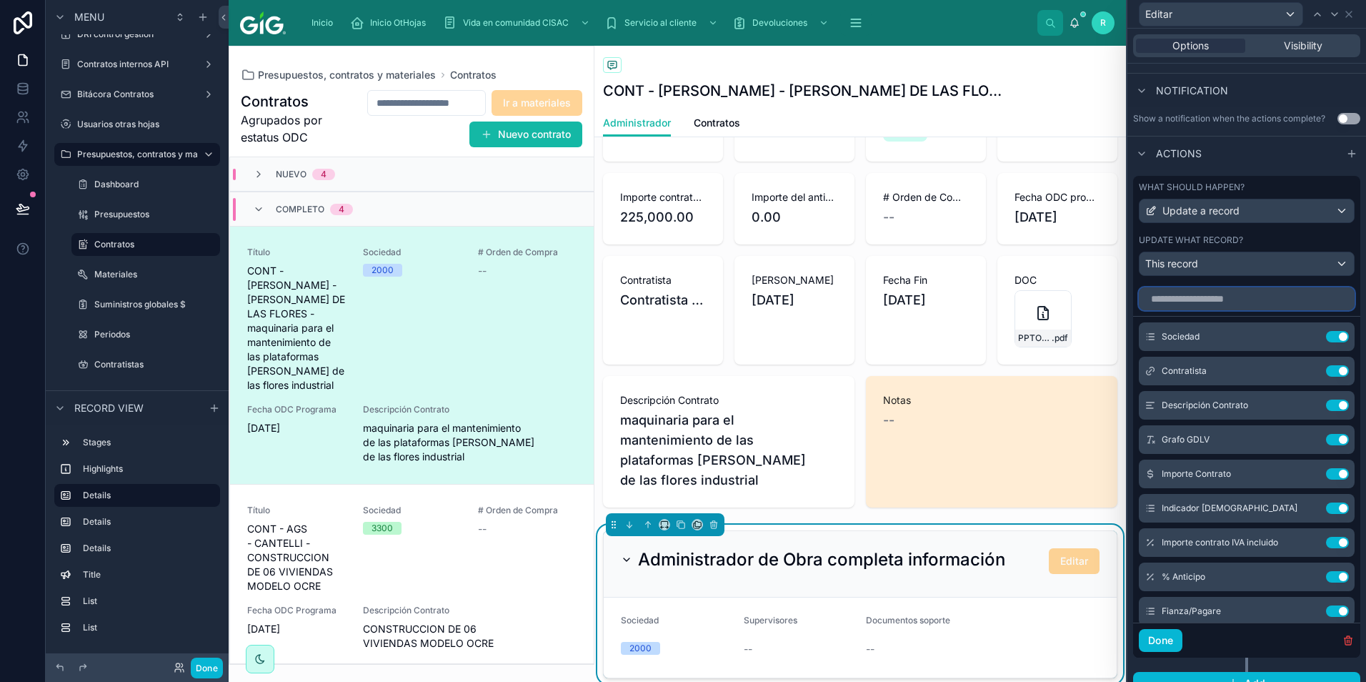
click at [1246, 297] on input "text" at bounding box center [1247, 298] width 216 height 23
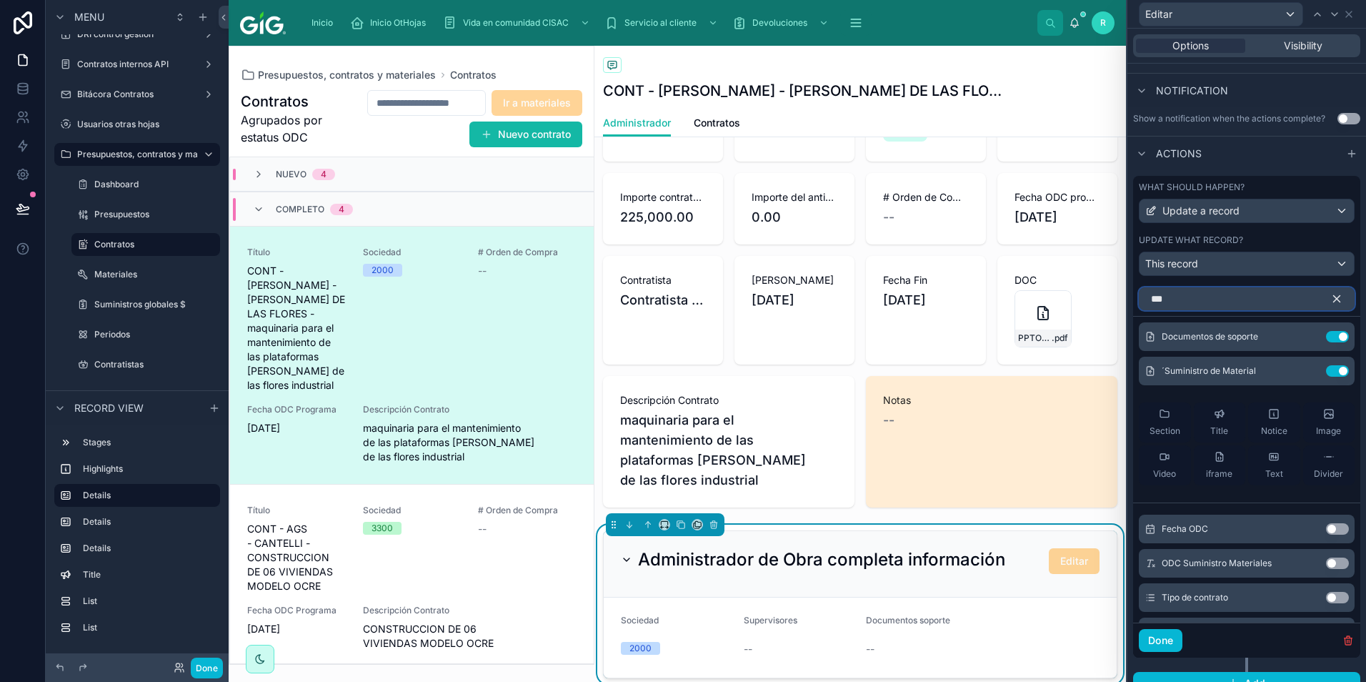
scroll to position [319, 0]
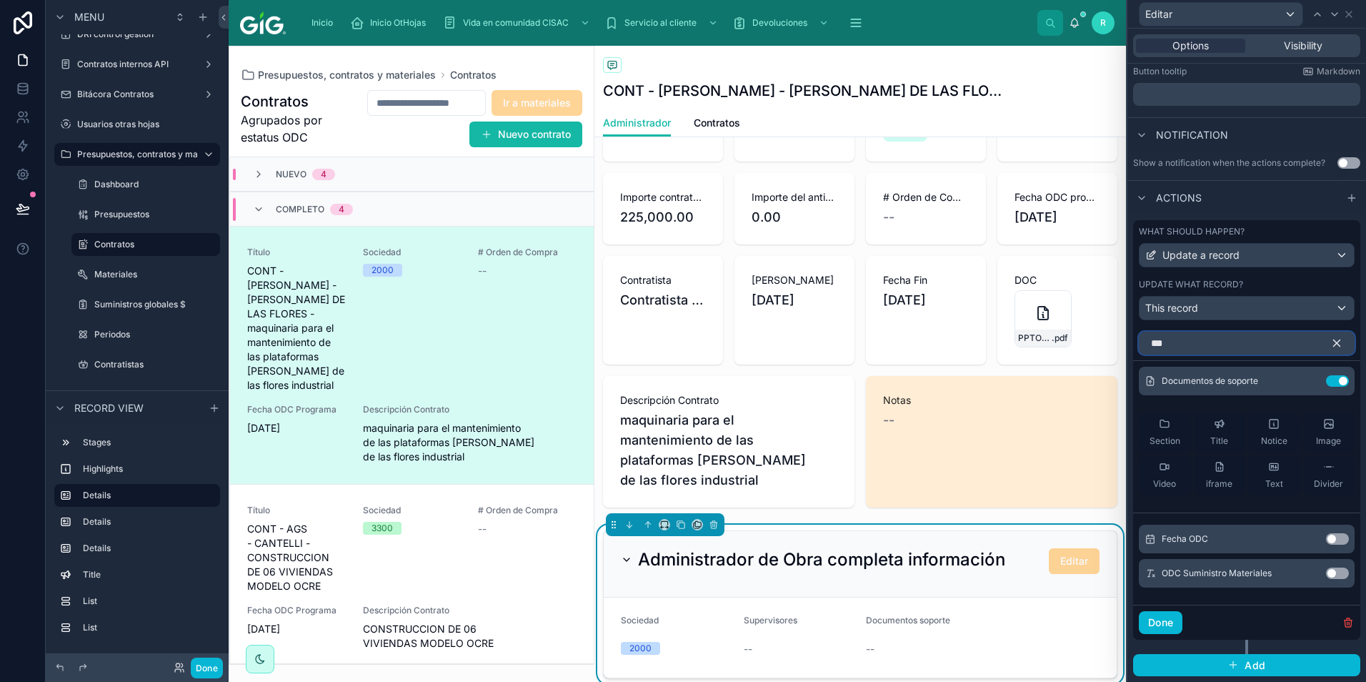
drag, startPoint x: 1178, startPoint y: 343, endPoint x: 1123, endPoint y: 350, distance: 55.5
click at [1123, 350] on div "**********" at bounding box center [683, 341] width 1366 height 682
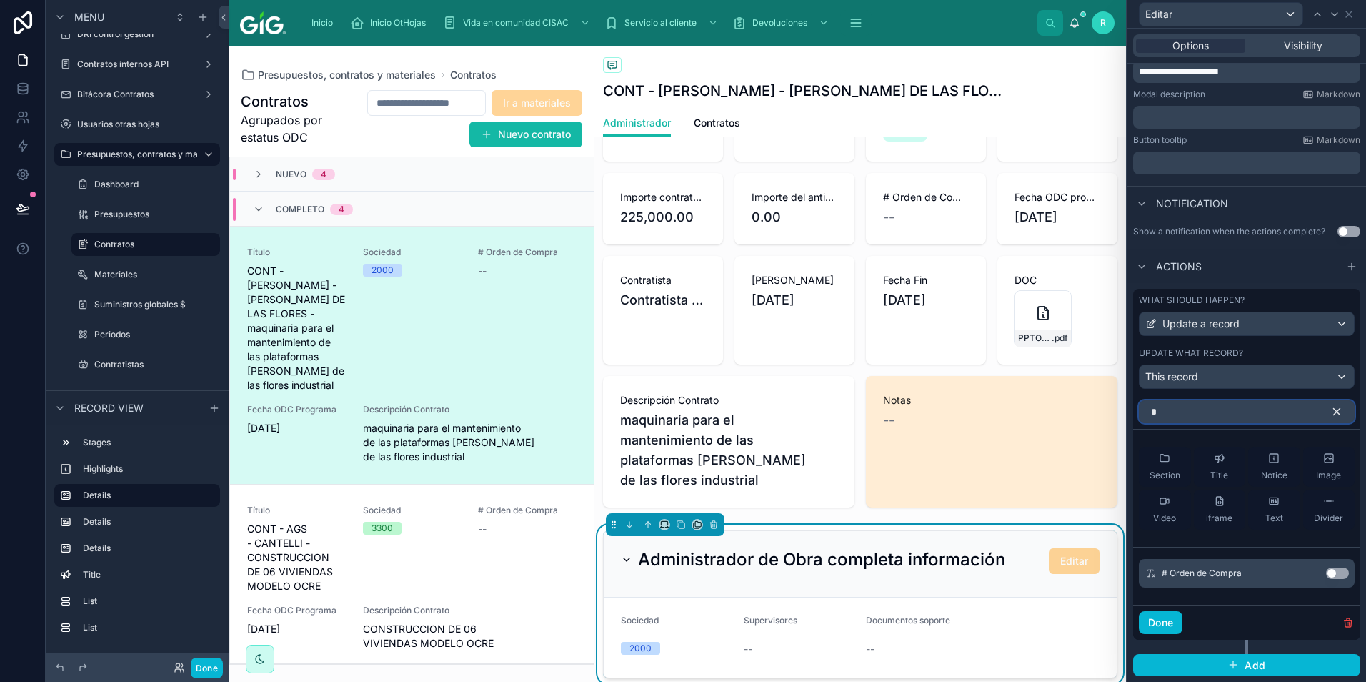
scroll to position [251, 0]
type input "*"
click at [124, 222] on div "Presupuestos" at bounding box center [145, 214] width 103 height 17
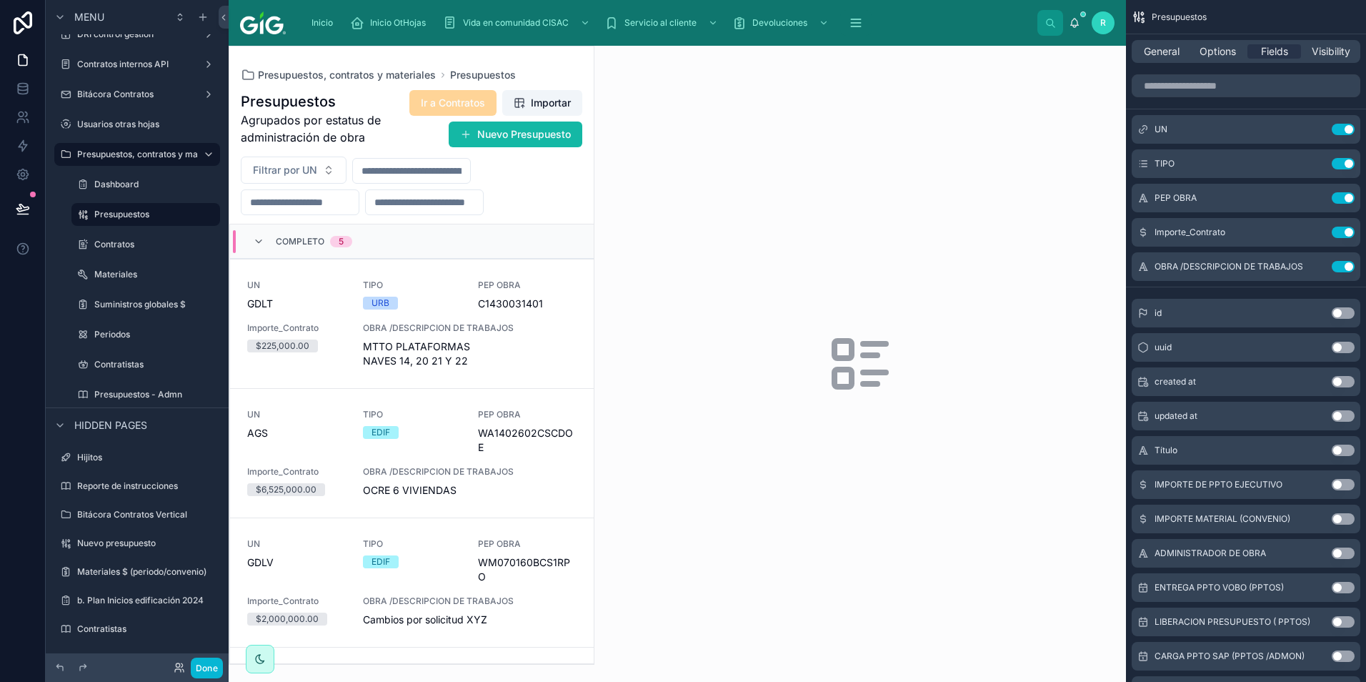
click at [549, 148] on div at bounding box center [411, 354] width 364 height 617
click at [547, 140] on button "Nuevo Presupuesto" at bounding box center [516, 134] width 134 height 26
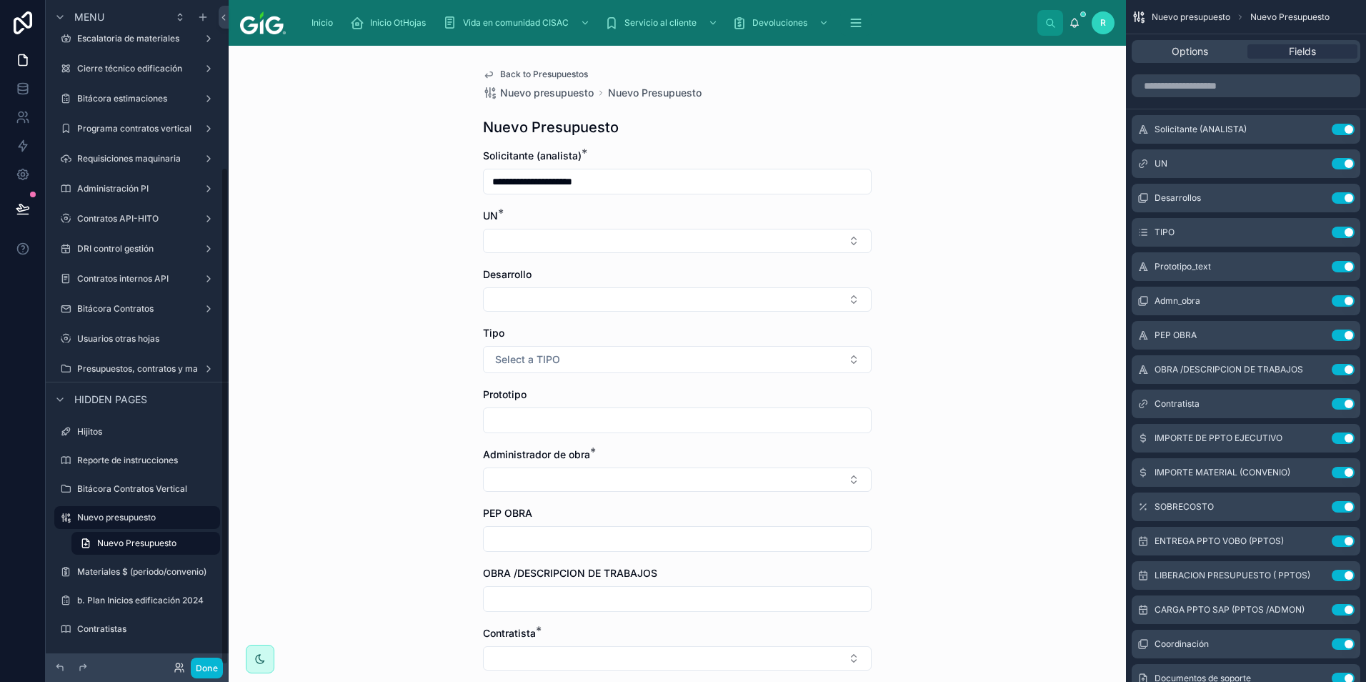
scroll to position [223, 0]
click at [520, 357] on span "Select a TIPO" at bounding box center [527, 359] width 65 height 14
click at [1311, 232] on icon "scrollable content" at bounding box center [1314, 233] width 6 height 6
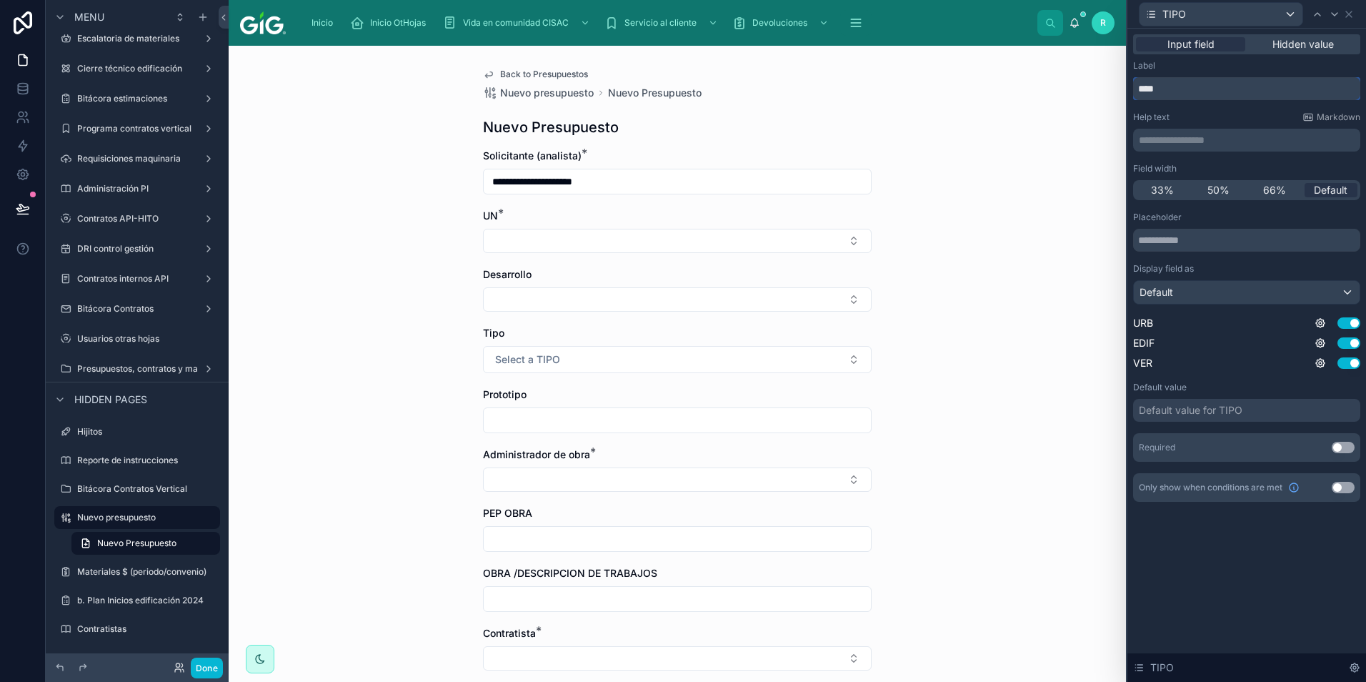
click at [1201, 94] on input "****" at bounding box center [1246, 88] width 227 height 23
type input "**********"
click at [1348, 448] on button "Use setting" at bounding box center [1343, 447] width 23 height 11
